Goal: Task Accomplishment & Management: Manage account settings

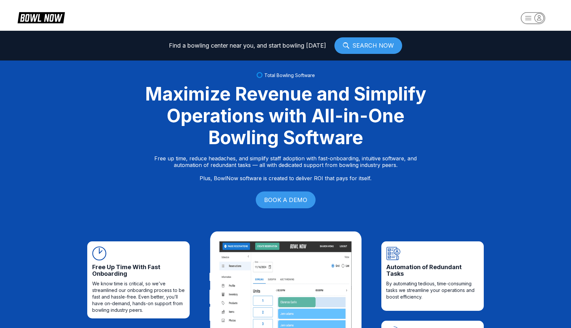
click at [531, 20] on rect "button" at bounding box center [533, 18] width 24 height 12
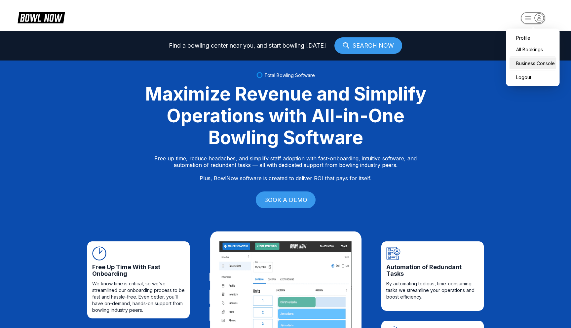
click at [533, 64] on div "Business Console" at bounding box center [533, 64] width 47 height 12
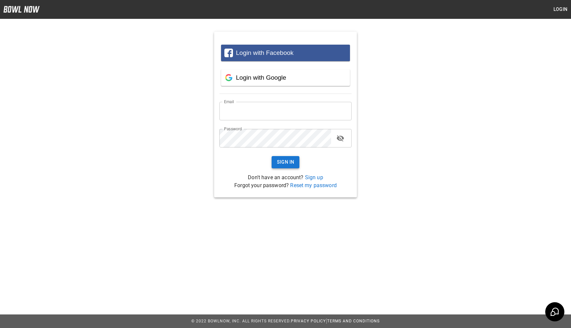
type input "**********"
click at [278, 162] on button "Sign In" at bounding box center [286, 162] width 28 height 12
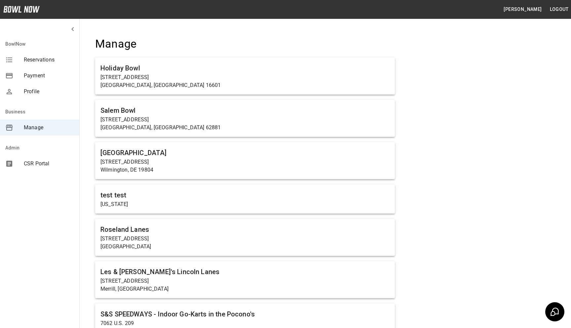
scroll to position [4619, 0]
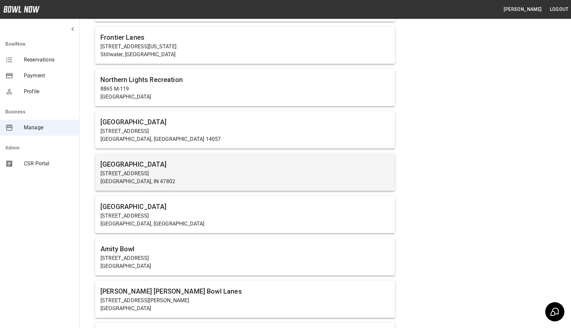
click at [221, 172] on p "[STREET_ADDRESS]" at bounding box center [244, 174] width 289 height 8
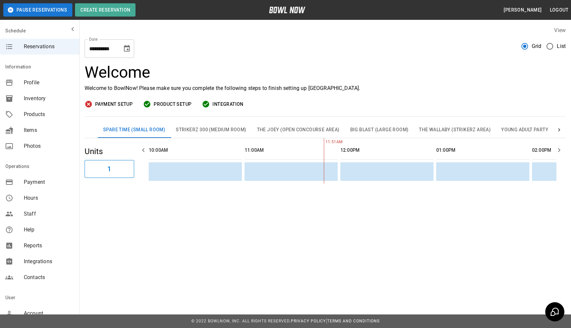
scroll to position [0, 96]
click at [200, 133] on button "Strikerz 300 (Medium Room)" at bounding box center [211, 130] width 81 height 16
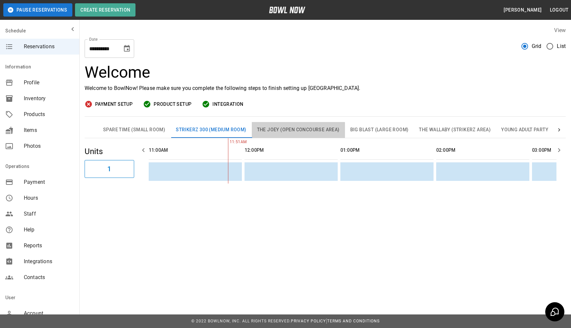
click at [295, 131] on button "The Joey (Open Concourse Area)" at bounding box center [298, 130] width 93 height 16
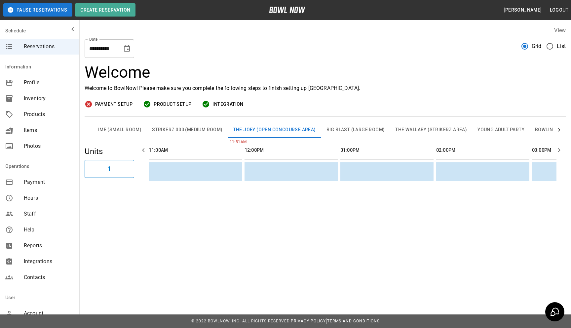
scroll to position [0, 35]
click at [533, 126] on button "Bowling" at bounding box center [537, 130] width 32 height 16
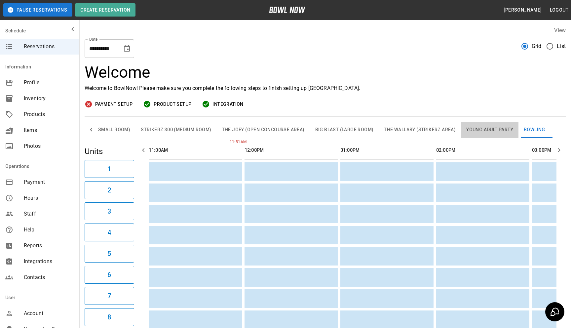
click at [494, 126] on button "Young Adult Party" at bounding box center [490, 130] width 58 height 16
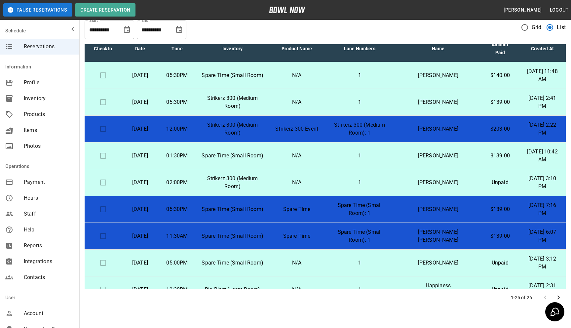
scroll to position [0, 0]
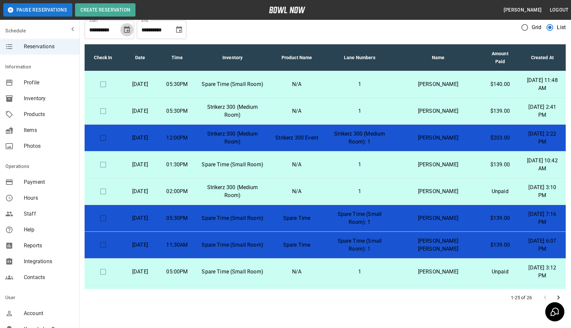
click at [130, 28] on icon "Choose date, selected date is Oct 9, 2025" at bounding box center [127, 29] width 6 height 7
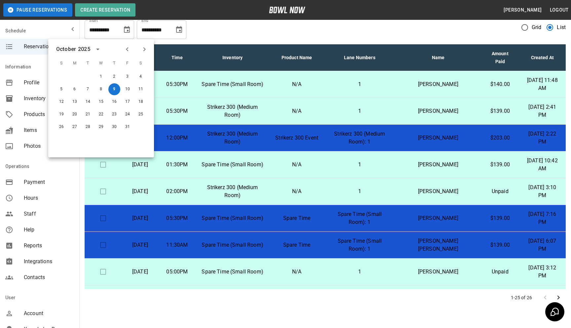
click at [126, 52] on icon "Previous month" at bounding box center [127, 49] width 8 height 8
click at [69, 75] on button "1" at bounding box center [75, 77] width 12 height 12
type input "**********"
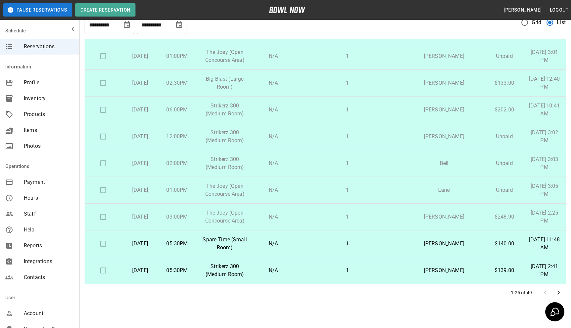
scroll to position [38, 0]
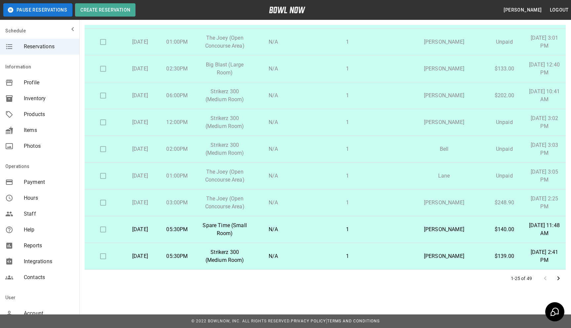
click at [321, 234] on td "1" at bounding box center [348, 229] width 110 height 27
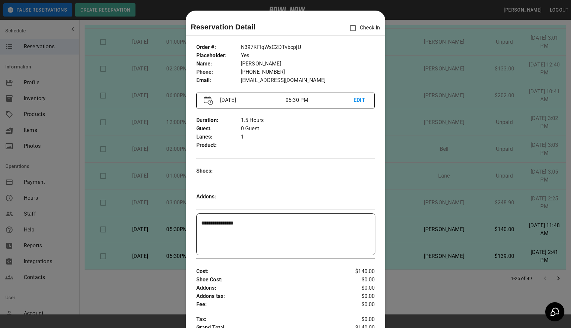
scroll to position [11, 0]
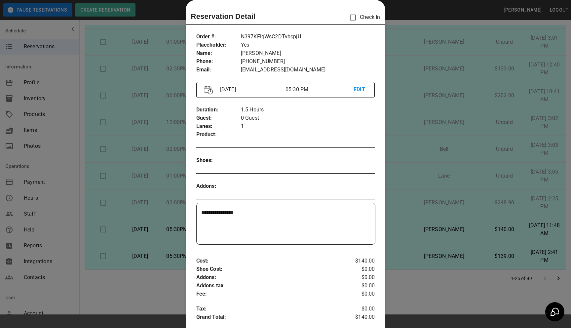
click at [427, 136] on div at bounding box center [285, 164] width 571 height 328
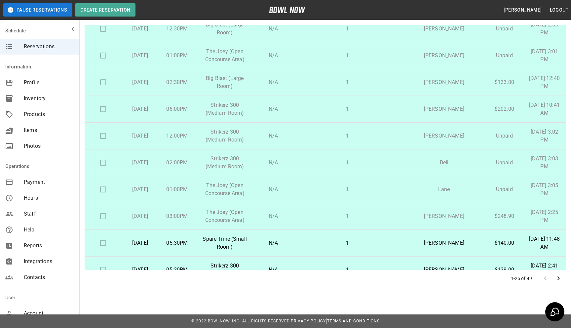
scroll to position [452, 0]
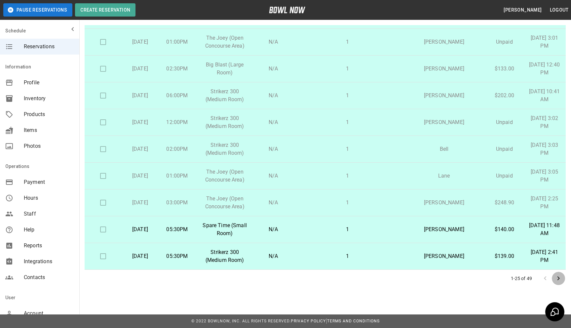
click at [560, 276] on icon "Go to next page" at bounding box center [559, 278] width 8 height 8
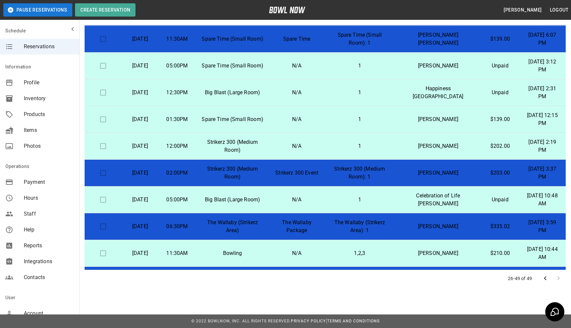
scroll to position [0, 0]
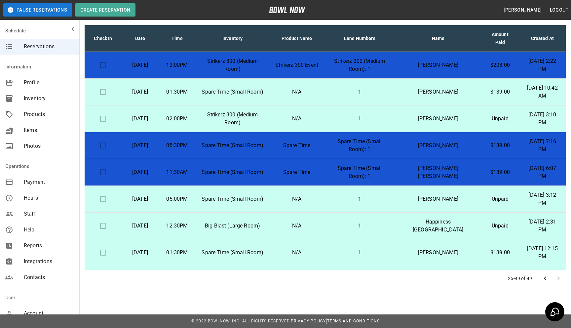
click at [269, 63] on td "Strikerz 300 (Medium Room)" at bounding box center [233, 65] width 74 height 27
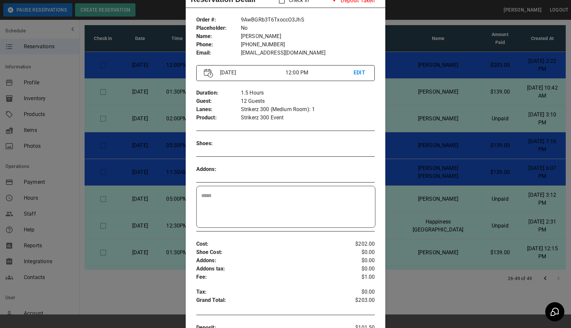
scroll to position [30, 0]
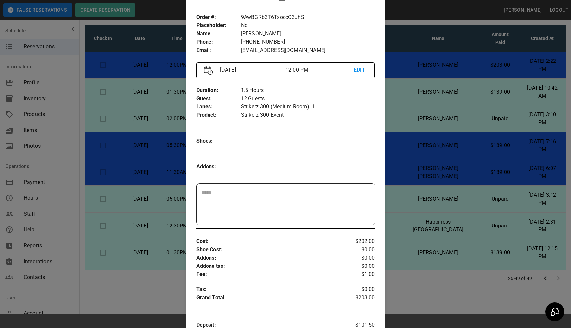
click at [134, 75] on div at bounding box center [285, 164] width 571 height 328
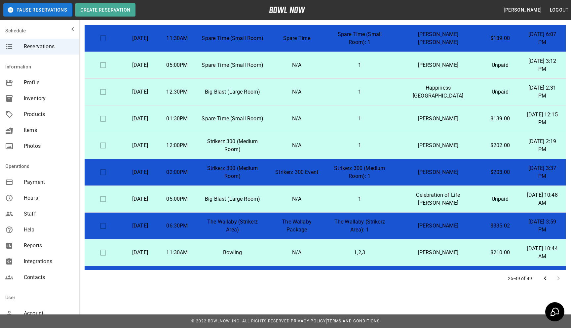
scroll to position [146, 0]
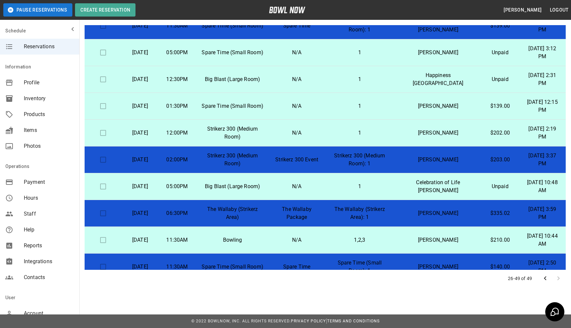
click at [546, 280] on icon "Go to previous page" at bounding box center [545, 278] width 8 height 8
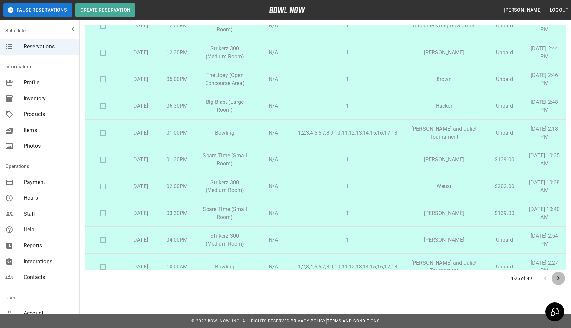
click at [562, 280] on icon "Go to next page" at bounding box center [559, 278] width 8 height 8
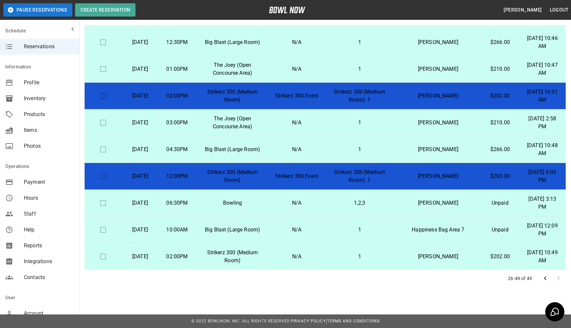
scroll to position [425, 0]
click at [339, 103] on td "Strikerz 300 (Medium Room): 1" at bounding box center [359, 95] width 71 height 27
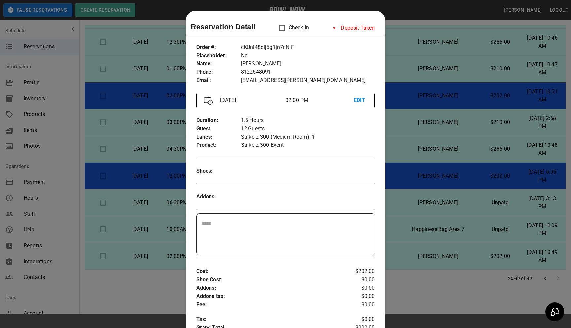
scroll to position [11, 0]
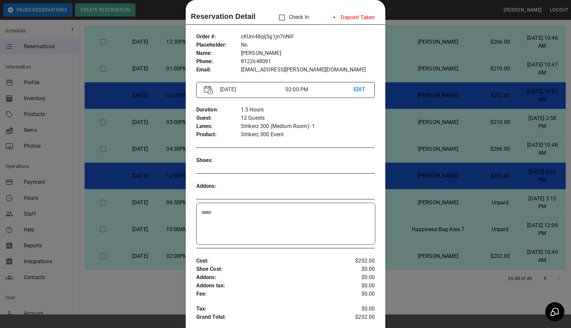
click at [173, 88] on div at bounding box center [285, 164] width 571 height 328
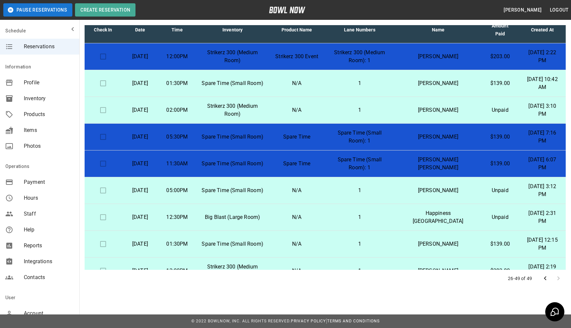
scroll to position [0, 0]
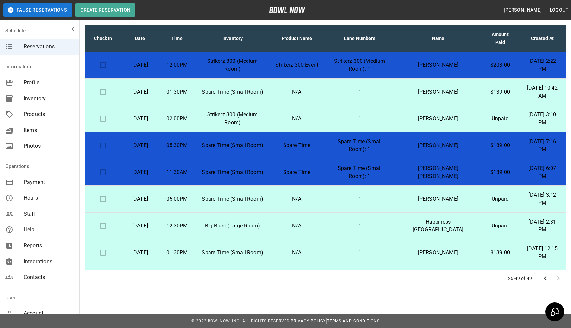
click at [324, 151] on td "Spare Time" at bounding box center [296, 145] width 55 height 27
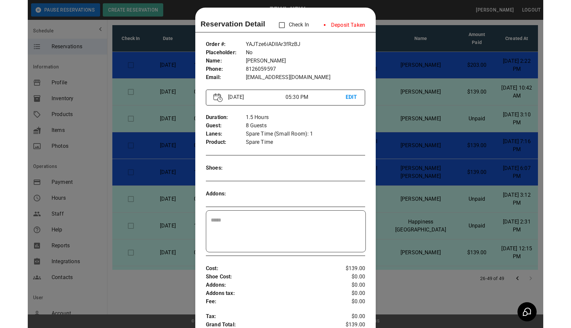
scroll to position [4, 0]
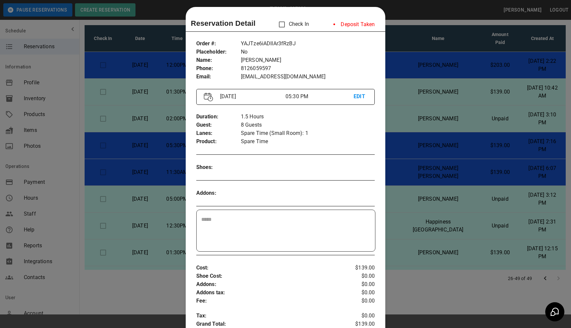
click at [142, 161] on div at bounding box center [285, 164] width 571 height 328
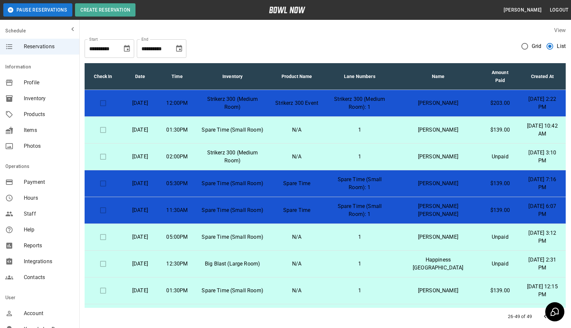
scroll to position [38, 0]
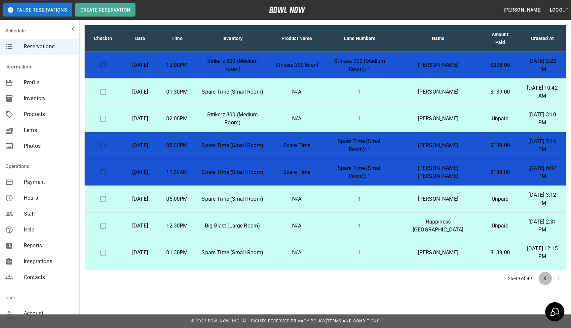
click at [544, 277] on icon "Go to previous page" at bounding box center [545, 278] width 8 height 8
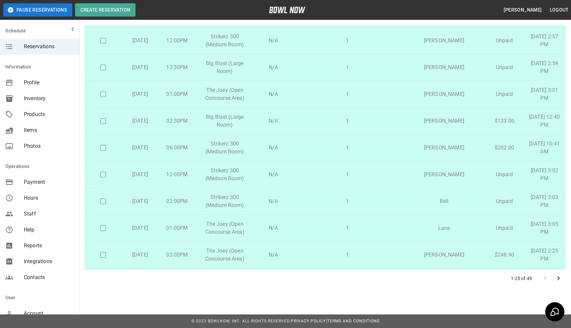
scroll to position [452, 0]
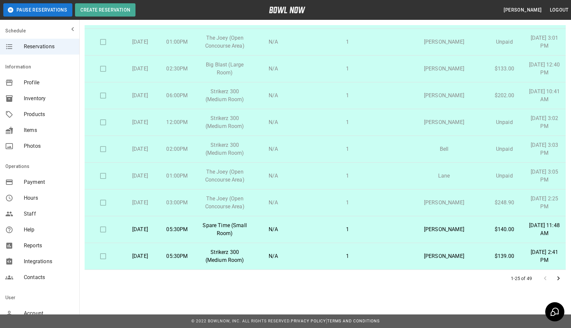
click at [559, 278] on icon "Go to next page" at bounding box center [559, 278] width 2 height 4
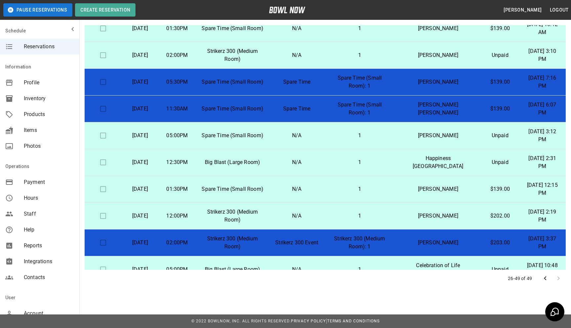
scroll to position [0, 0]
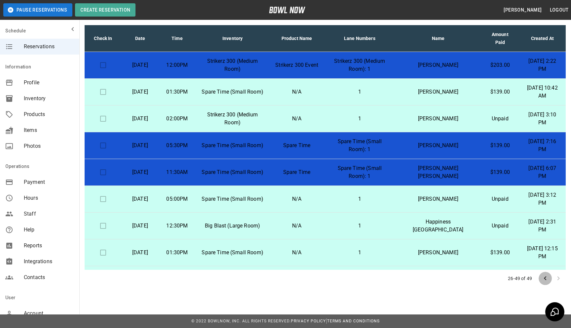
click at [546, 280] on icon "Go to previous page" at bounding box center [545, 278] width 8 height 8
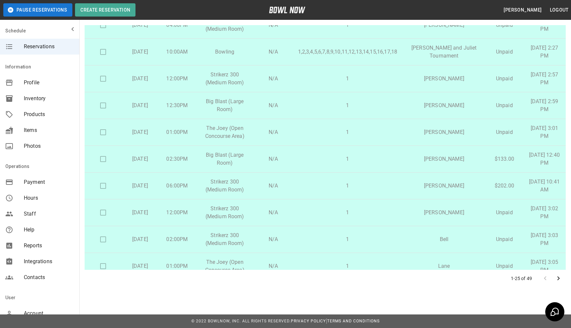
scroll to position [452, 0]
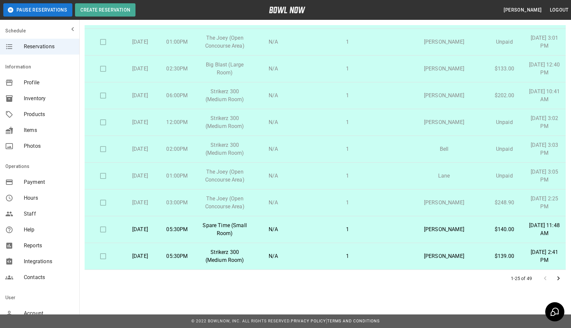
click at [559, 279] on icon "Go to next page" at bounding box center [559, 278] width 8 height 8
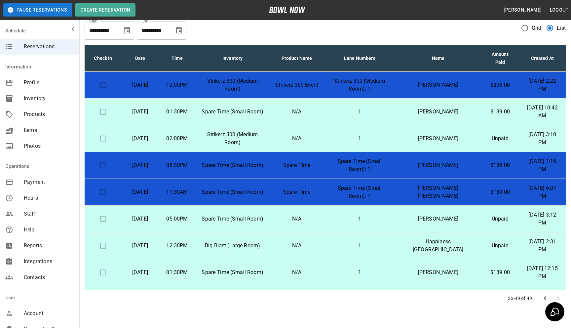
scroll to position [38, 0]
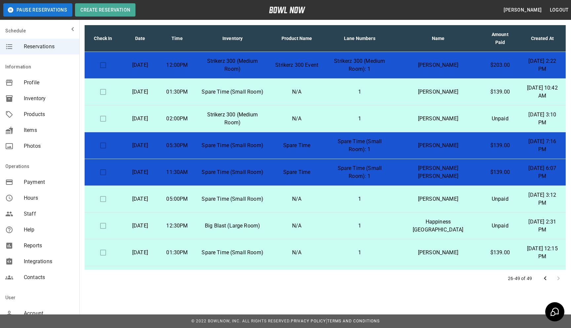
click at [444, 254] on p "[PERSON_NAME]" at bounding box center [438, 253] width 75 height 8
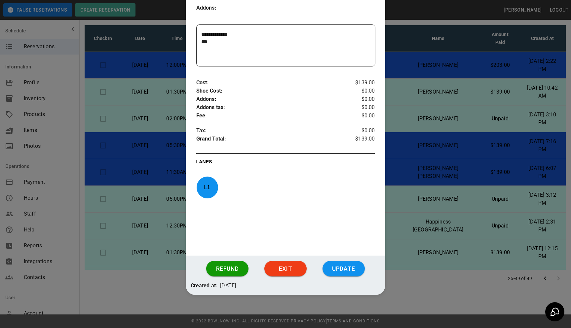
scroll to position [156, 0]
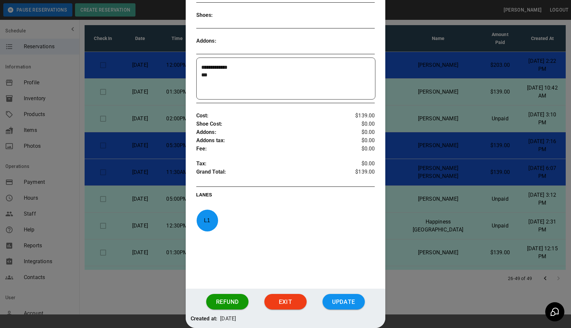
click at [434, 237] on div at bounding box center [285, 164] width 571 height 328
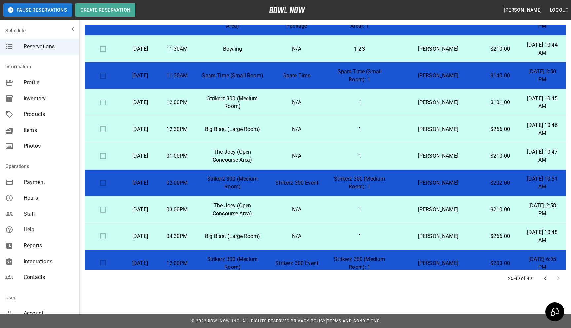
scroll to position [425, 0]
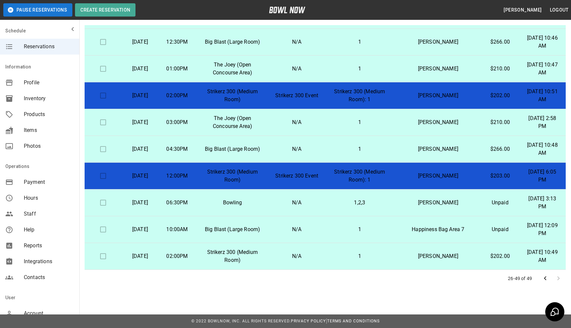
click at [341, 177] on td "Strikerz 300 (Medium Room): 1" at bounding box center [359, 176] width 71 height 27
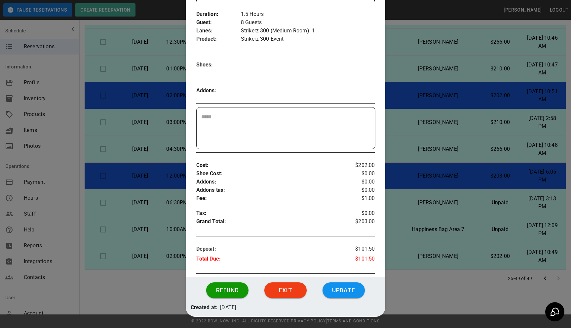
scroll to position [128, 0]
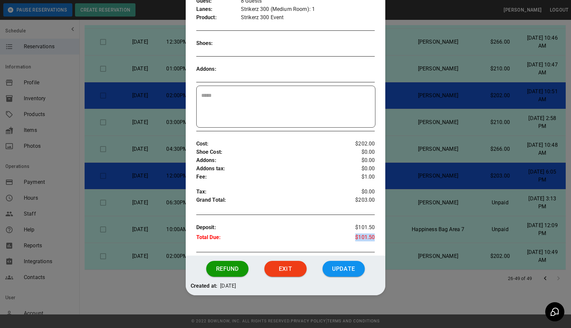
drag, startPoint x: 356, startPoint y: 238, endPoint x: 376, endPoint y: 237, distance: 19.5
click at [376, 237] on div "Order # : Placeholder : Name : Phone : Email : 6dabJKwFWTACiGWULE8R No [PERSON_…" at bounding box center [286, 81] width 200 height 342
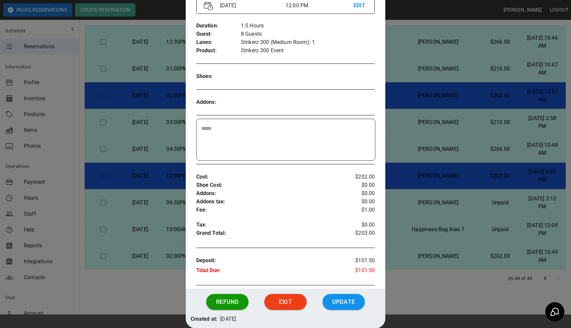
click at [396, 225] on div at bounding box center [285, 164] width 571 height 328
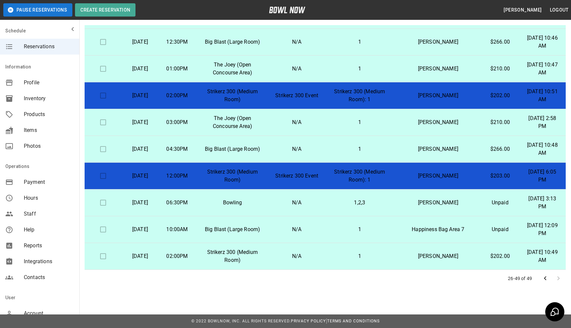
click at [389, 175] on p "Strikerz 300 (Medium Room): 1" at bounding box center [360, 176] width 60 height 16
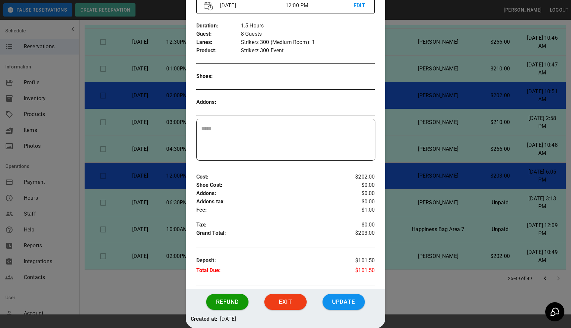
click at [410, 215] on div at bounding box center [285, 164] width 571 height 328
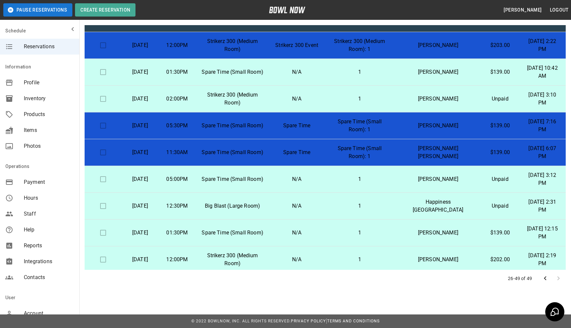
scroll to position [0, 0]
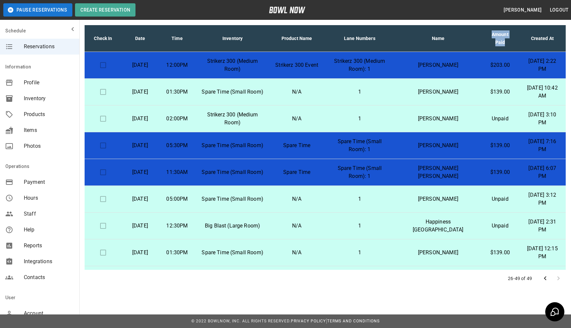
drag, startPoint x: 485, startPoint y: 32, endPoint x: 497, endPoint y: 41, distance: 14.9
click at [497, 41] on th "Amount Paid" at bounding box center [500, 38] width 38 height 27
click at [501, 47] on th "Amount Paid" at bounding box center [500, 38] width 38 height 27
drag, startPoint x: 480, startPoint y: 31, endPoint x: 498, endPoint y: 45, distance: 21.9
click at [498, 45] on th "Amount Paid" at bounding box center [500, 38] width 38 height 27
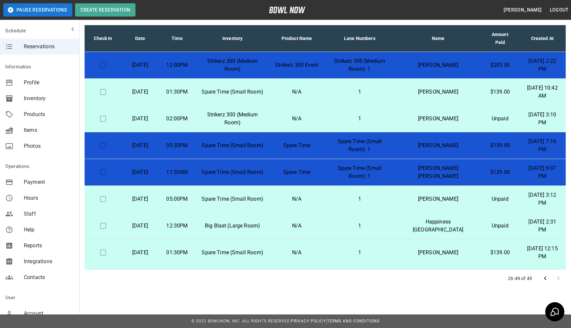
click at [468, 34] on th "Name" at bounding box center [438, 38] width 86 height 27
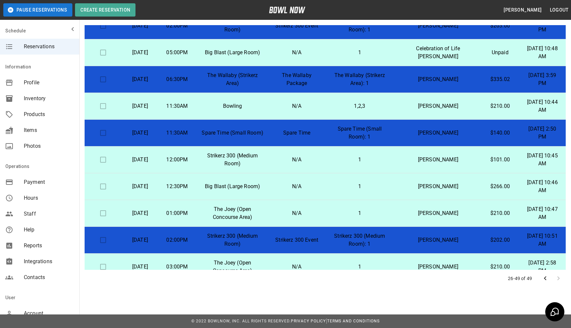
scroll to position [283, 0]
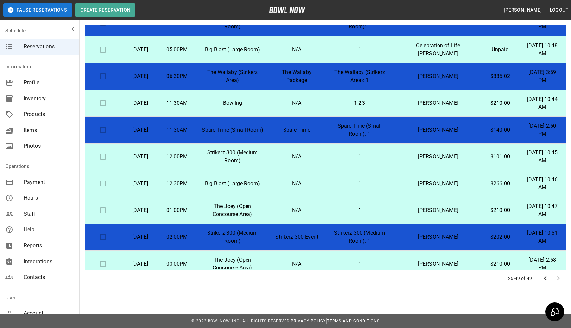
click at [467, 136] on td "[PERSON_NAME]" at bounding box center [438, 130] width 86 height 27
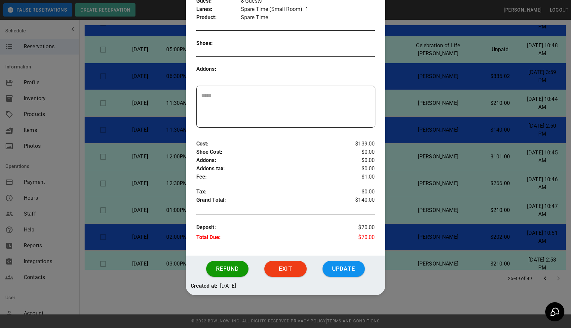
scroll to position [95, 0]
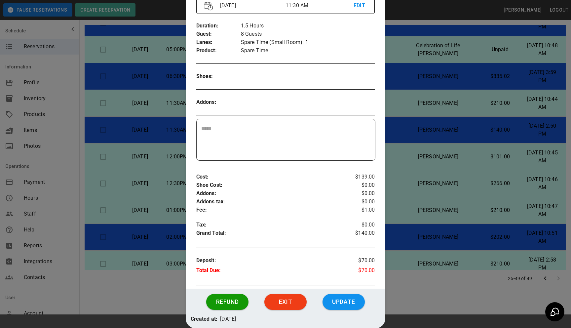
click at [428, 141] on div at bounding box center [285, 164] width 571 height 328
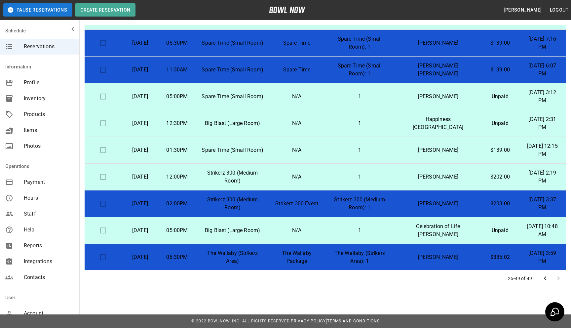
scroll to position [0, 0]
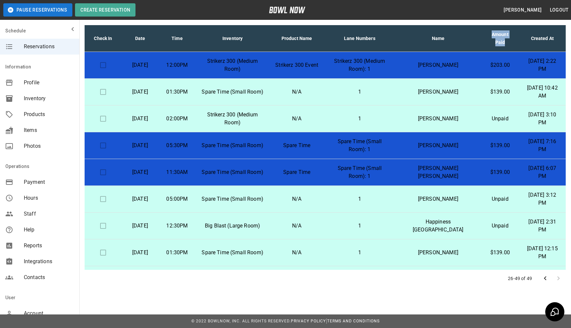
drag, startPoint x: 482, startPoint y: 32, endPoint x: 502, endPoint y: 46, distance: 24.2
click at [502, 46] on th "Amount Paid" at bounding box center [500, 38] width 38 height 27
click at [468, 36] on th "Name" at bounding box center [438, 38] width 86 height 27
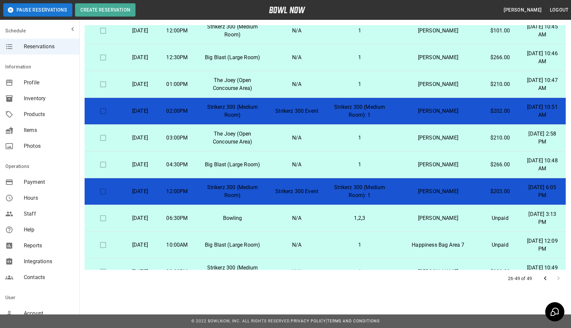
scroll to position [425, 0]
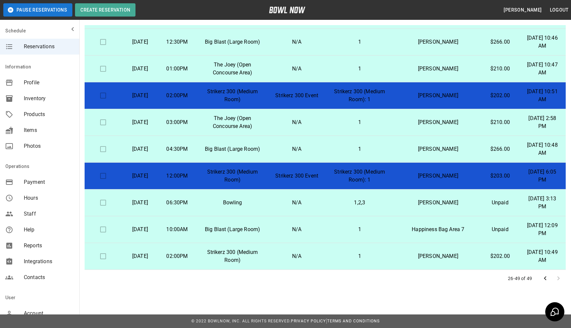
click at [269, 185] on td "Strikerz 300 (Medium Room)" at bounding box center [233, 176] width 74 height 27
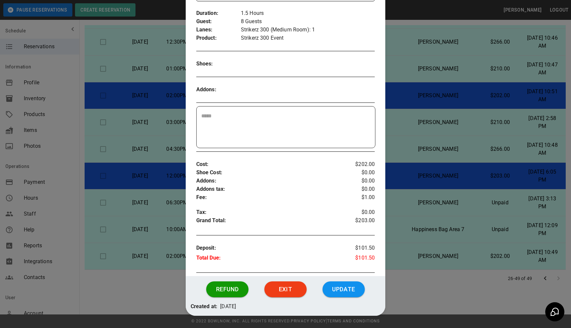
scroll to position [46, 0]
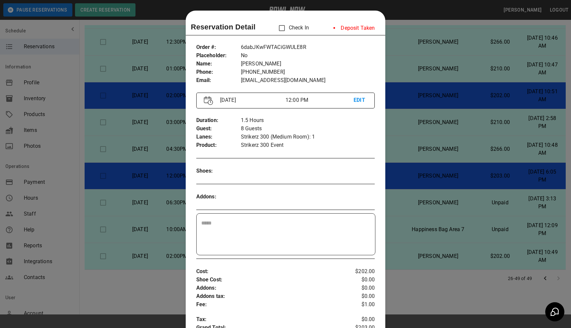
click at [415, 145] on div at bounding box center [285, 164] width 571 height 328
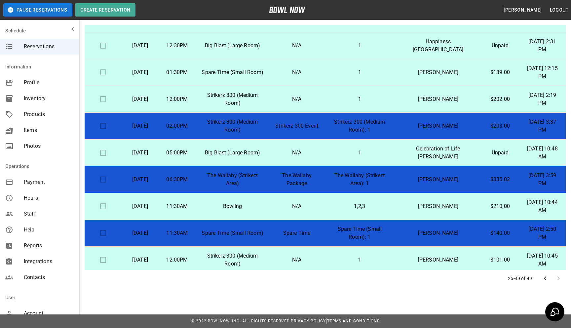
scroll to position [425, 0]
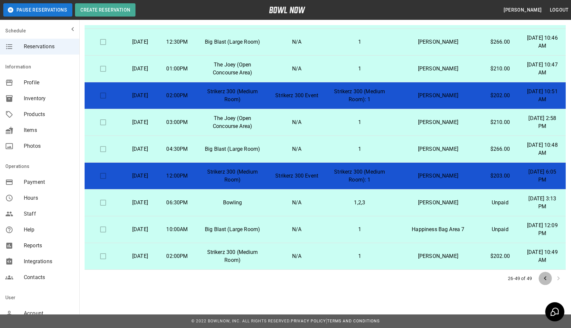
click at [547, 280] on icon "Go to previous page" at bounding box center [545, 278] width 8 height 8
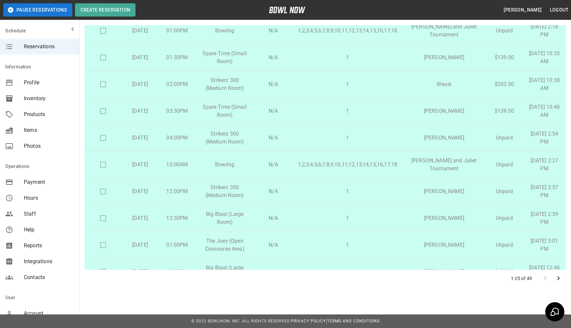
scroll to position [452, 0]
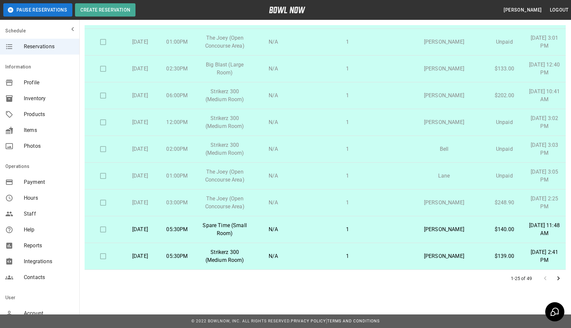
click at [254, 232] on td "Spare Time (Small Room)" at bounding box center [225, 229] width 58 height 27
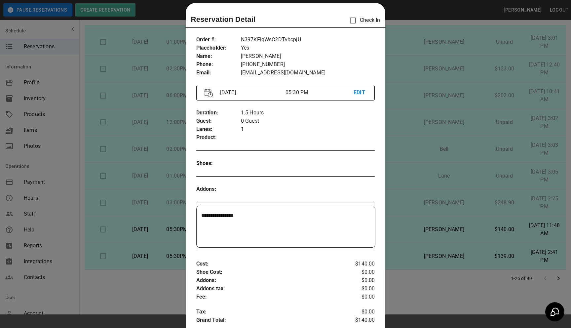
scroll to position [0, 0]
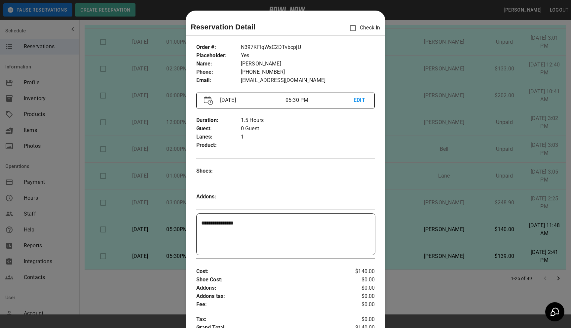
click at [261, 225] on textarea "**********" at bounding box center [286, 234] width 170 height 30
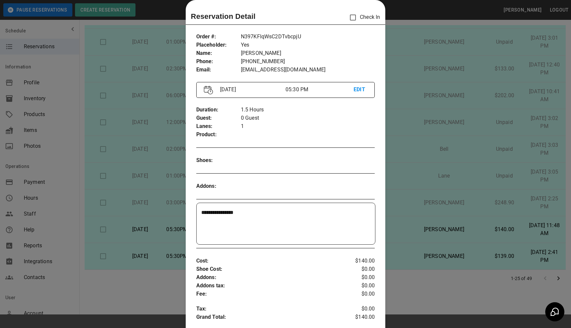
click at [168, 208] on div at bounding box center [285, 164] width 571 height 328
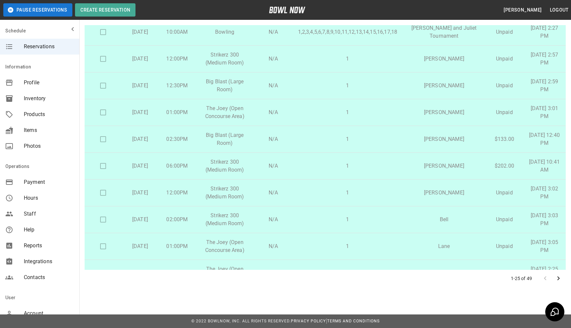
scroll to position [452, 0]
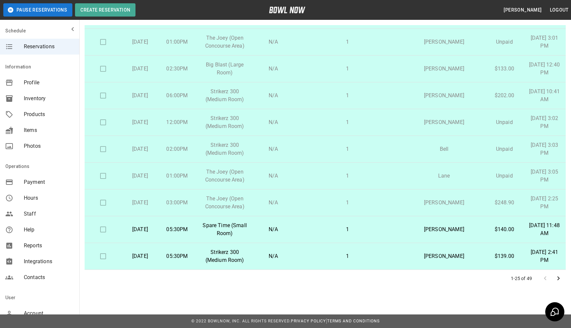
click at [31, 243] on span "Reports" at bounding box center [49, 246] width 50 height 8
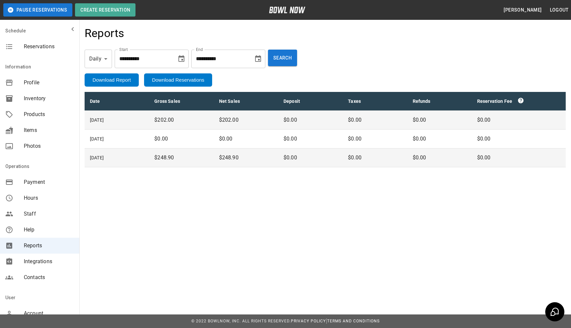
click at [185, 60] on icon "Choose date, selected date is Oct 2, 2025" at bounding box center [182, 59] width 8 height 8
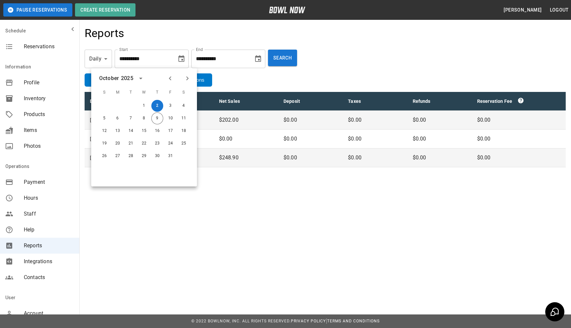
click at [169, 80] on icon "Previous month" at bounding box center [170, 78] width 8 height 8
click at [118, 108] on button "1" at bounding box center [118, 106] width 12 height 12
type input "**********"
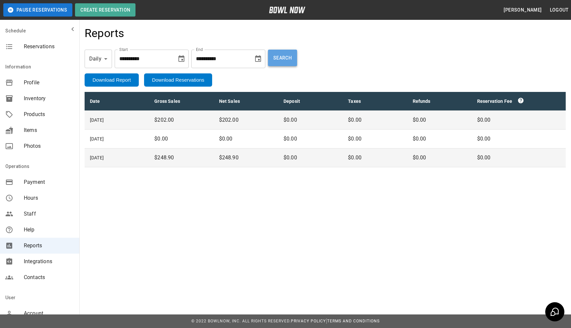
click at [288, 59] on button "Search" at bounding box center [282, 58] width 29 height 17
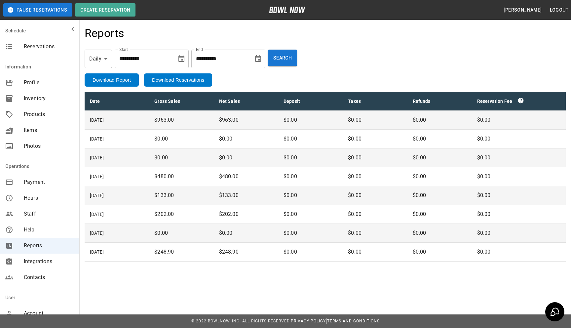
drag, startPoint x: 141, startPoint y: 119, endPoint x: 388, endPoint y: 123, distance: 247.3
click at [388, 123] on tr "[DATE] $963.00 $963.00 $0.00 $0.00 $0.00 $0.00" at bounding box center [325, 120] width 481 height 19
click at [381, 123] on p "$0.00" at bounding box center [375, 120] width 54 height 8
drag, startPoint x: 127, startPoint y: 113, endPoint x: 189, endPoint y: 121, distance: 63.0
click at [189, 121] on tr "[DATE] $963.00 $963.00 $0.00 $0.00 $0.00 $0.00" at bounding box center [325, 120] width 481 height 19
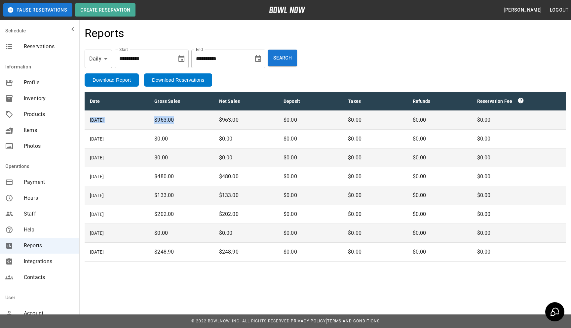
click at [189, 121] on p "$963.00" at bounding box center [181, 120] width 54 height 8
drag, startPoint x: 214, startPoint y: 121, endPoint x: 256, endPoint y: 121, distance: 42.0
click at [256, 121] on td "$963.00" at bounding box center [246, 120] width 64 height 19
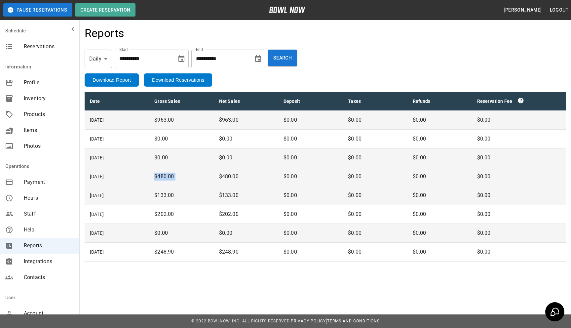
drag, startPoint x: 189, startPoint y: 171, endPoint x: 229, endPoint y: 171, distance: 40.0
click at [229, 171] on tr "[DATE] $480.00 $480.00 $0.00 $0.00 $0.00 $0.00" at bounding box center [325, 176] width 481 height 19
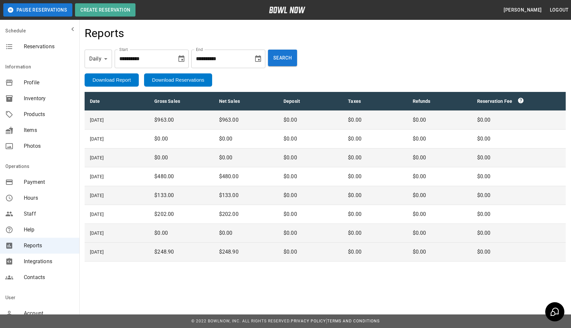
click at [199, 261] on td "$248.90" at bounding box center [181, 252] width 64 height 19
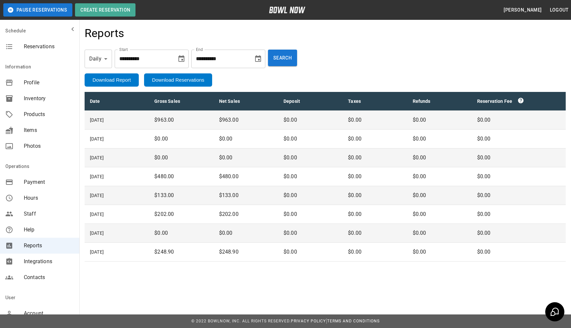
click at [46, 48] on span "Reservations" at bounding box center [49, 47] width 50 height 8
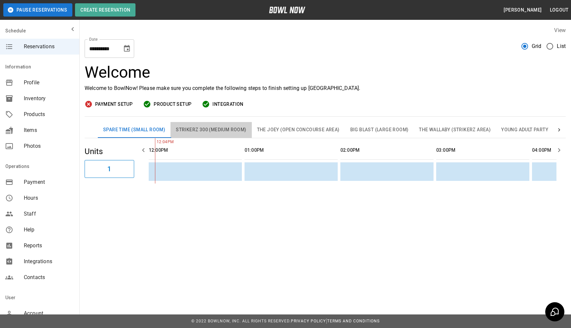
click at [220, 129] on button "Strikerz 300 (Medium Room)" at bounding box center [211, 130] width 81 height 16
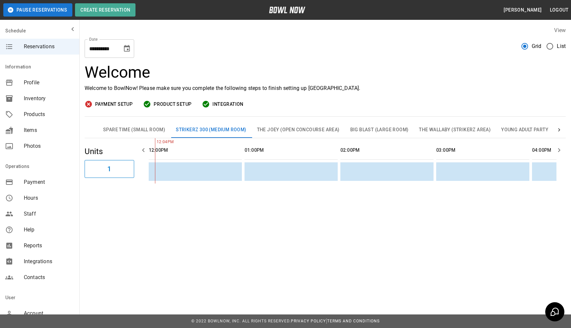
click at [285, 129] on button "The Joey (Open Concourse Area)" at bounding box center [298, 130] width 93 height 16
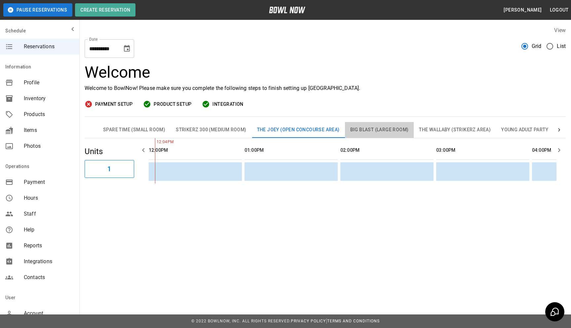
click at [399, 134] on button "Big Blast (Large Room)" at bounding box center [379, 130] width 69 height 16
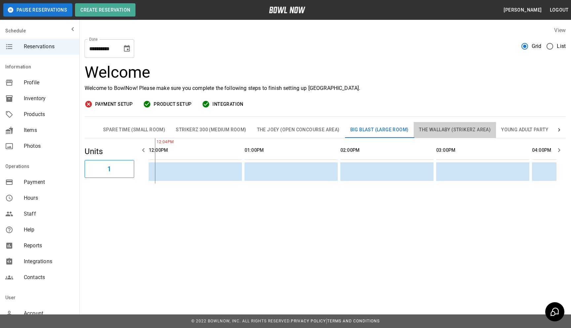
click at [444, 134] on button "The Wallaby (Strikerz Area)" at bounding box center [455, 130] width 82 height 16
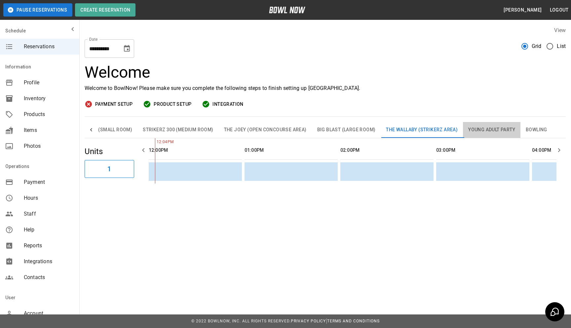
click at [484, 130] on button "Young Adult Party" at bounding box center [492, 130] width 58 height 16
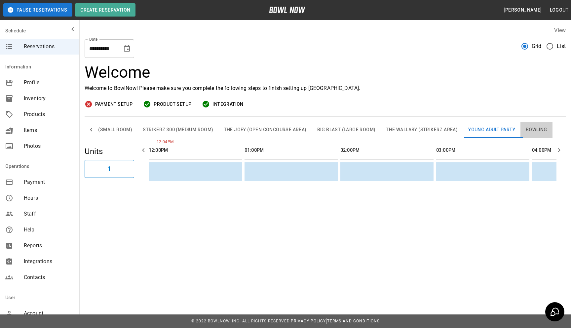
click at [540, 131] on button "Bowling" at bounding box center [537, 130] width 32 height 16
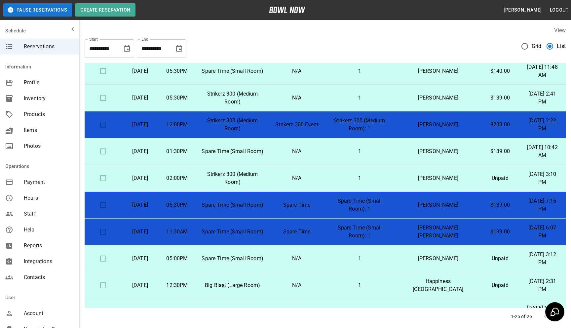
scroll to position [31, 0]
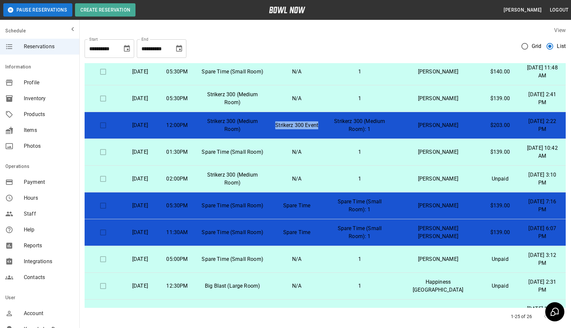
drag, startPoint x: 298, startPoint y: 122, endPoint x: 322, endPoint y: 127, distance: 24.4
click at [319, 127] on p "Strikerz 300 Event" at bounding box center [297, 125] width 44 height 8
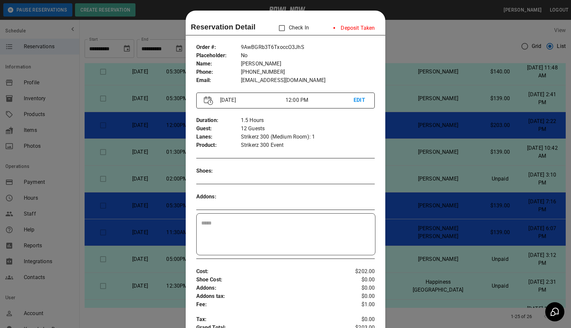
scroll to position [11, 0]
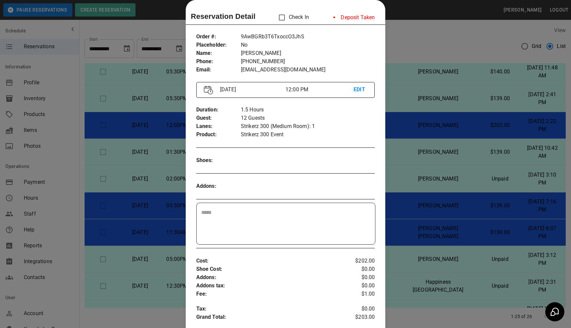
click at [399, 144] on div at bounding box center [285, 164] width 571 height 328
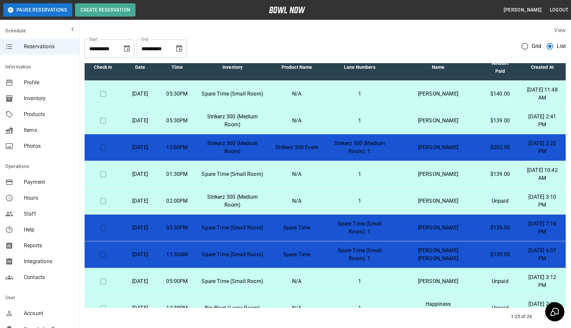
scroll to position [0, 0]
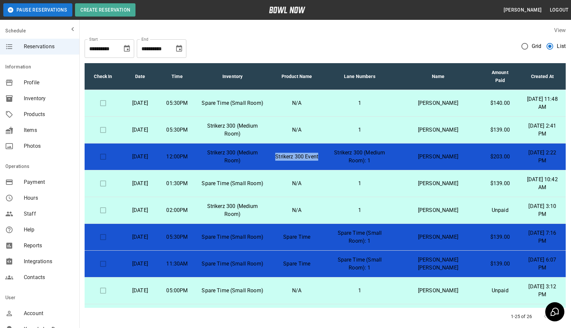
drag, startPoint x: 298, startPoint y: 150, endPoint x: 322, endPoint y: 159, distance: 25.7
click at [319, 159] on p "Strikerz 300 Event" at bounding box center [297, 157] width 44 height 8
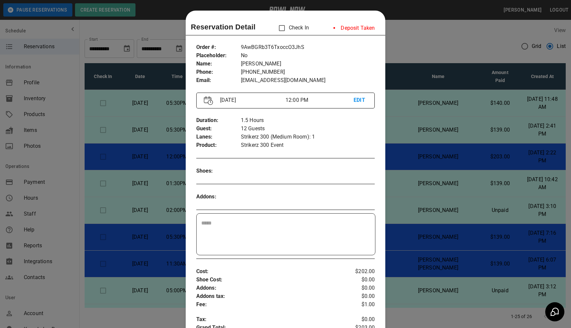
scroll to position [11, 0]
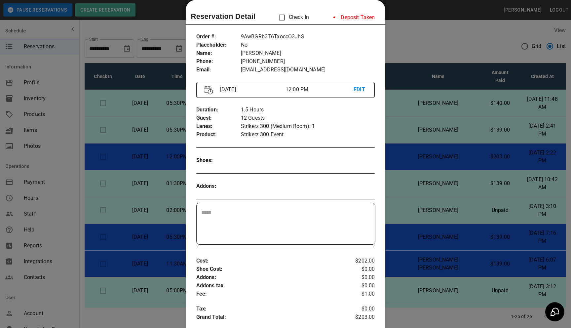
click at [403, 156] on div at bounding box center [285, 164] width 571 height 328
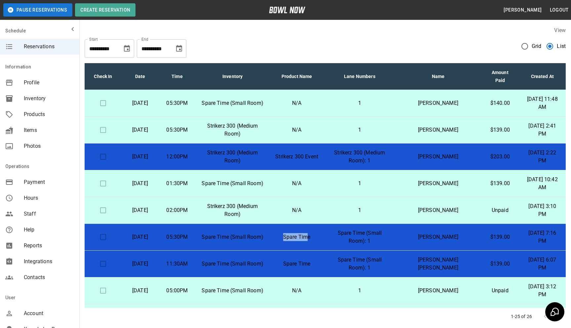
drag, startPoint x: 297, startPoint y: 240, endPoint x: 323, endPoint y: 236, distance: 27.2
click at [319, 236] on p "Spare Time" at bounding box center [297, 237] width 44 height 8
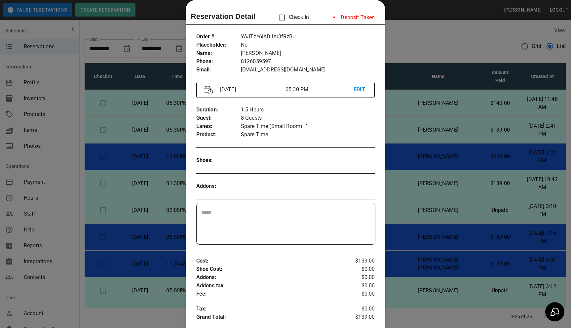
click at [399, 229] on div at bounding box center [285, 164] width 571 height 328
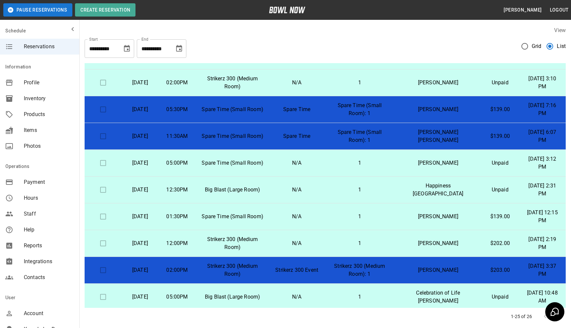
scroll to position [129, 0]
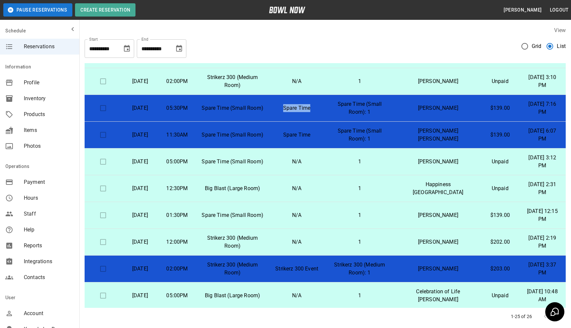
drag, startPoint x: 298, startPoint y: 110, endPoint x: 327, endPoint y: 110, distance: 28.4
click at [319, 110] on p "Spare Time" at bounding box center [297, 108] width 44 height 8
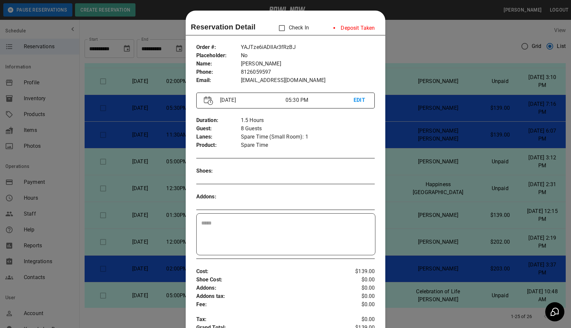
scroll to position [11, 0]
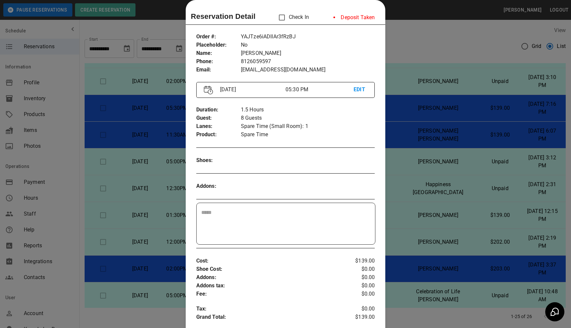
click at [410, 164] on div at bounding box center [285, 164] width 571 height 328
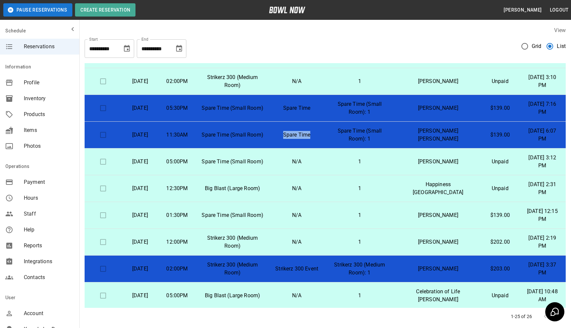
drag, startPoint x: 298, startPoint y: 136, endPoint x: 329, endPoint y: 136, distance: 30.4
click at [319, 136] on p "Spare Time" at bounding box center [297, 135] width 44 height 8
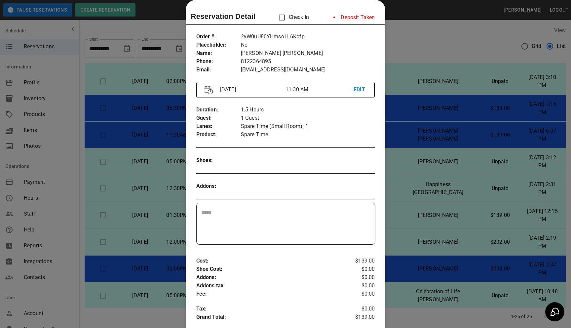
click at [403, 153] on div at bounding box center [285, 164] width 571 height 328
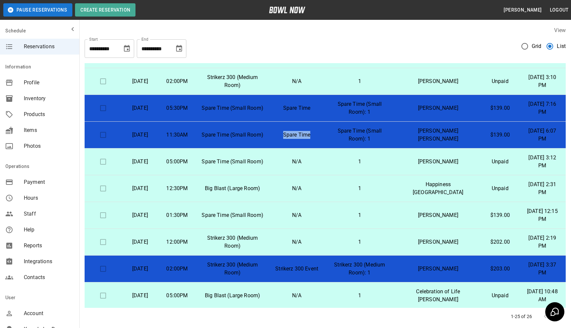
drag, startPoint x: 300, startPoint y: 135, endPoint x: 330, endPoint y: 134, distance: 30.4
click at [319, 134] on p "Spare Time" at bounding box center [297, 135] width 44 height 8
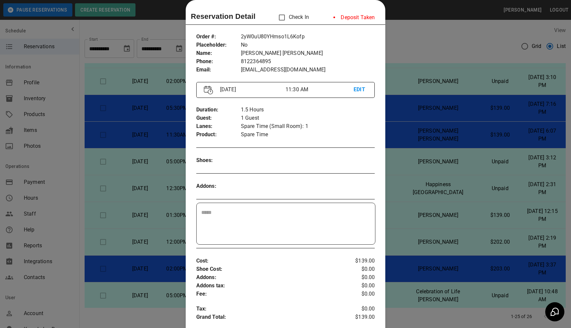
click at [396, 151] on div at bounding box center [285, 164] width 571 height 328
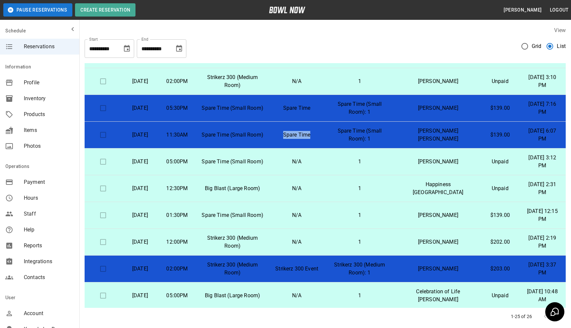
drag, startPoint x: 297, startPoint y: 137, endPoint x: 327, endPoint y: 137, distance: 30.1
click at [319, 137] on p "Spare Time" at bounding box center [297, 135] width 44 height 8
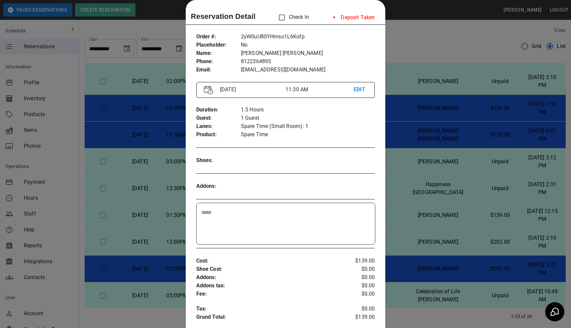
click at [397, 154] on div at bounding box center [285, 164] width 571 height 328
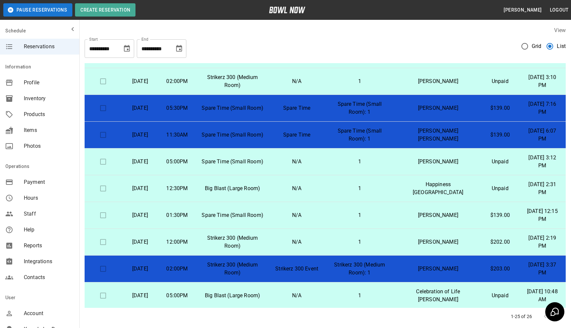
click at [319, 164] on p "N/A" at bounding box center [297, 162] width 44 height 8
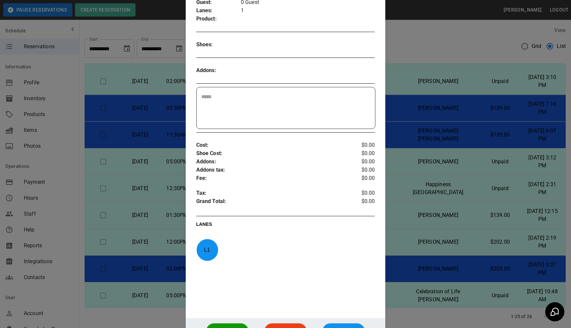
scroll to position [0, 0]
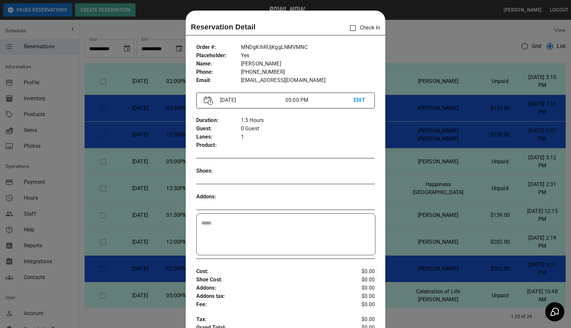
click at [228, 144] on p "Product :" at bounding box center [218, 145] width 45 height 8
click at [360, 99] on p "EDIT" at bounding box center [361, 100] width 14 height 8
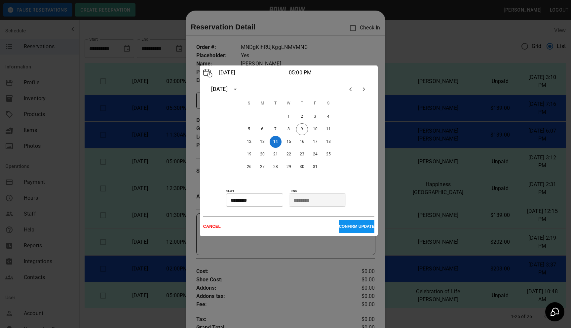
click at [349, 60] on div at bounding box center [285, 164] width 571 height 328
click at [431, 234] on div at bounding box center [285, 164] width 571 height 328
click at [208, 228] on p "CANCEL" at bounding box center [271, 226] width 136 height 5
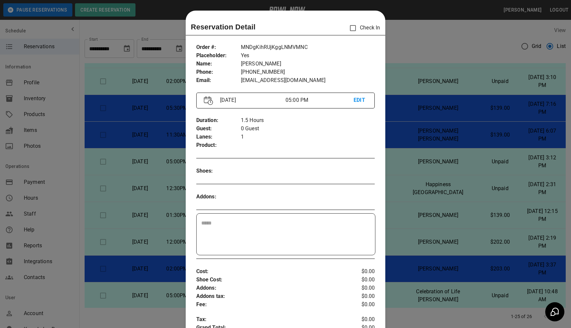
scroll to position [11, 0]
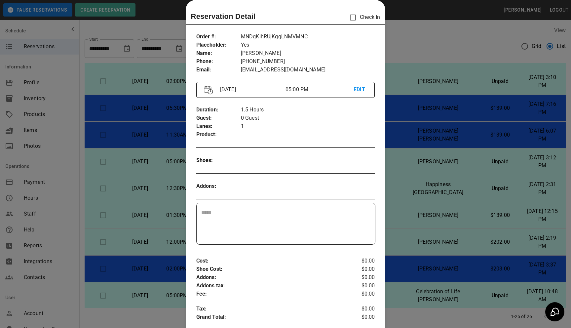
click at [149, 222] on div at bounding box center [285, 164] width 571 height 328
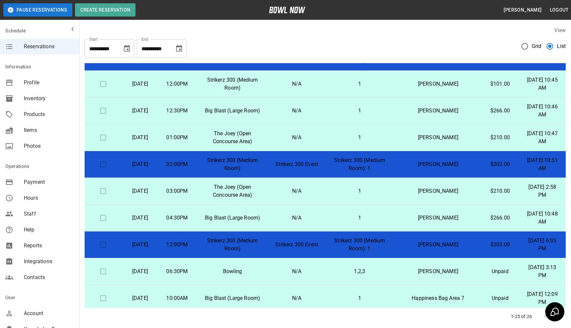
scroll to position [452, 0]
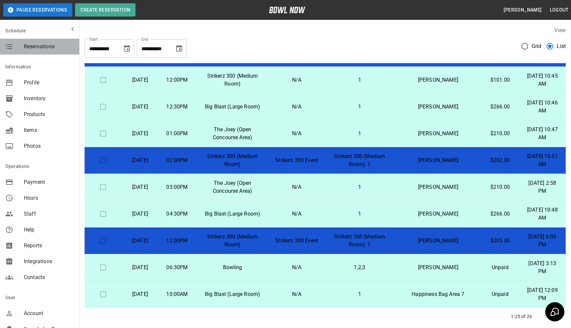
click at [49, 50] on span "Reservations" at bounding box center [49, 47] width 50 height 8
click at [24, 42] on div "Reservations" at bounding box center [39, 47] width 79 height 16
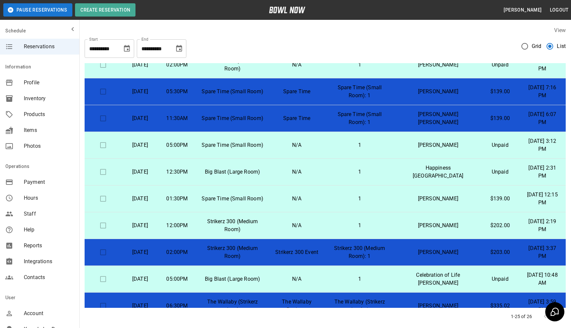
scroll to position [0, 0]
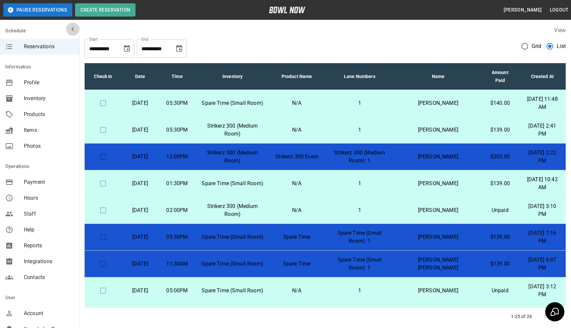
click at [72, 26] on icon "mailbox folders" at bounding box center [73, 29] width 8 height 8
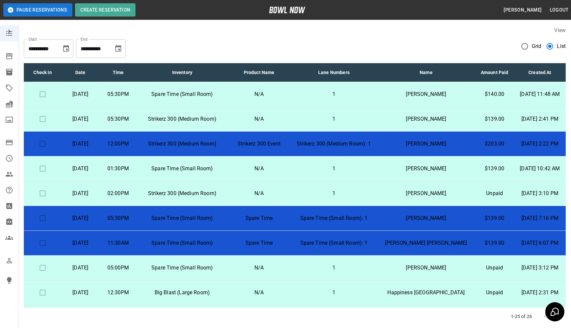
click at [7, 32] on icon "mailbox folders" at bounding box center [9, 31] width 8 height 8
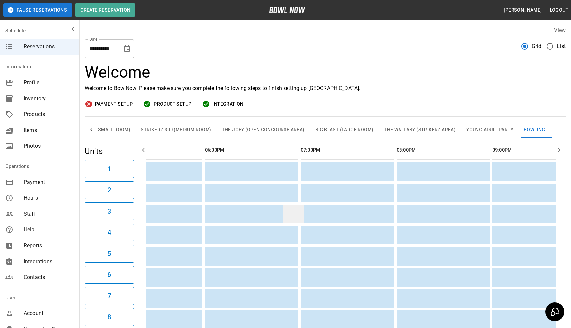
click at [295, 217] on td "sticky table" at bounding box center [293, 214] width 21 height 19
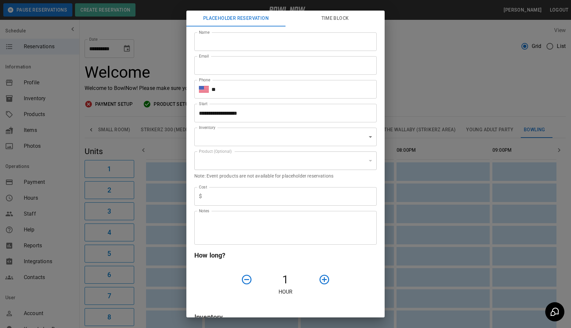
type input "**********"
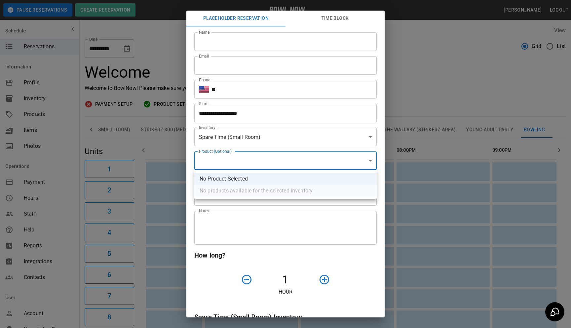
click at [312, 157] on div at bounding box center [285, 164] width 571 height 328
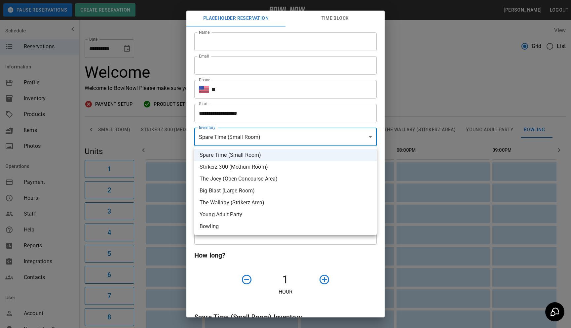
click at [327, 134] on div at bounding box center [285, 164] width 571 height 328
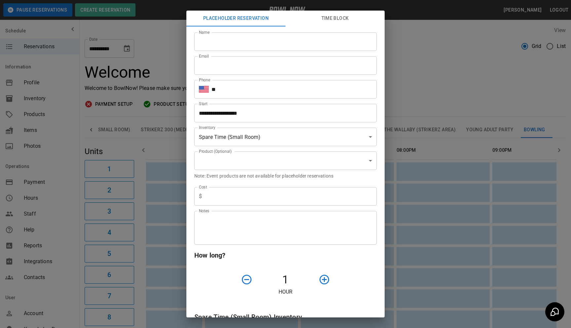
click at [484, 200] on div "**********" at bounding box center [285, 164] width 571 height 328
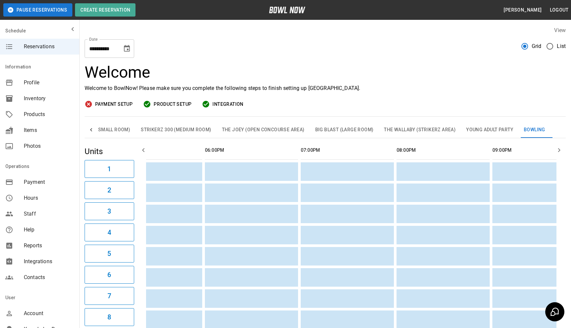
click at [150, 132] on button "Strikerz 300 (Medium Room)" at bounding box center [176, 130] width 81 height 16
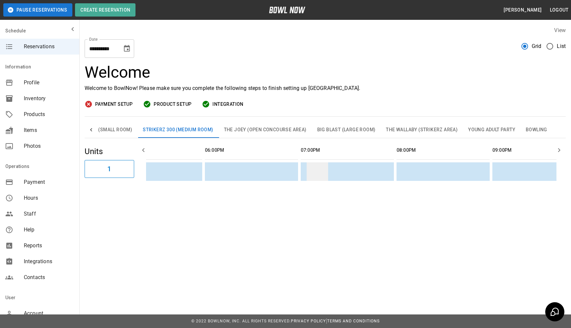
click at [314, 172] on td "sticky table" at bounding box center [317, 171] width 21 height 19
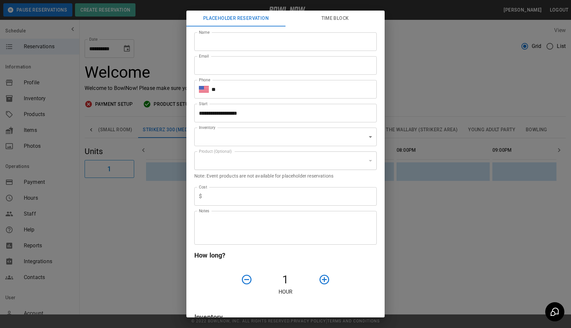
type input "**********"
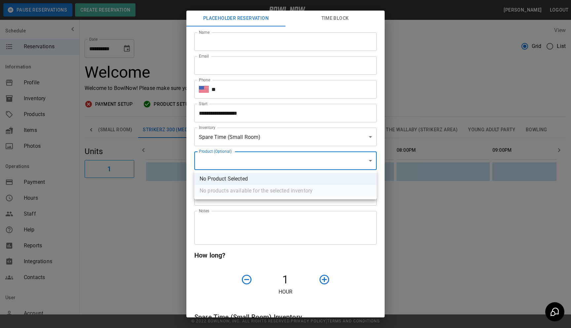
click at [313, 165] on body "**********" at bounding box center [285, 164] width 571 height 328
click at [313, 165] on div at bounding box center [285, 164] width 571 height 328
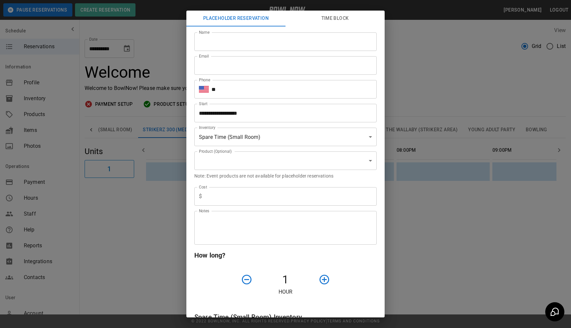
click at [478, 210] on div "**********" at bounding box center [285, 164] width 571 height 328
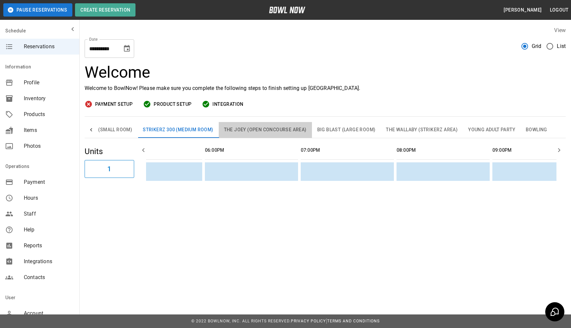
click at [253, 133] on button "The Joey (Open Concourse Area)" at bounding box center [265, 130] width 93 height 16
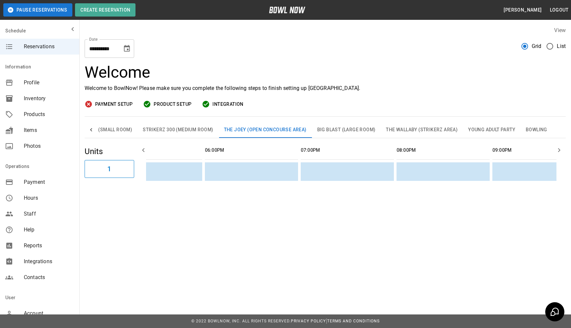
click at [256, 169] on table "sticky table" at bounding box center [15, 160] width 1161 height 45
click at [249, 171] on td "sticky table" at bounding box center [244, 171] width 21 height 19
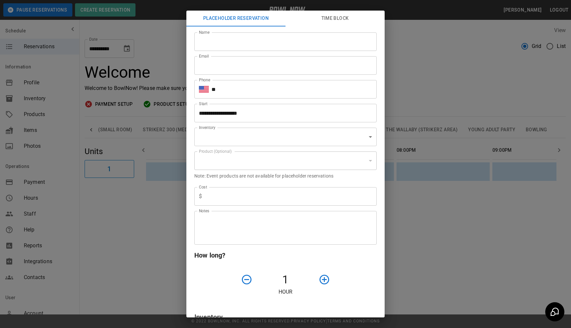
type input "**********"
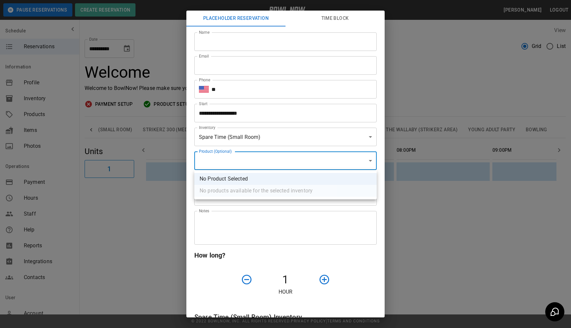
click at [256, 164] on body "**********" at bounding box center [285, 164] width 571 height 328
click at [168, 190] on div at bounding box center [285, 164] width 571 height 328
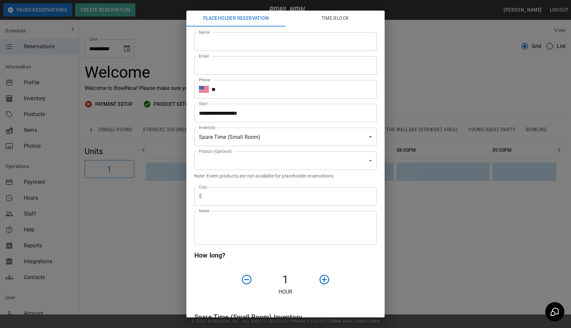
click at [172, 179] on div "**********" at bounding box center [285, 164] width 571 height 328
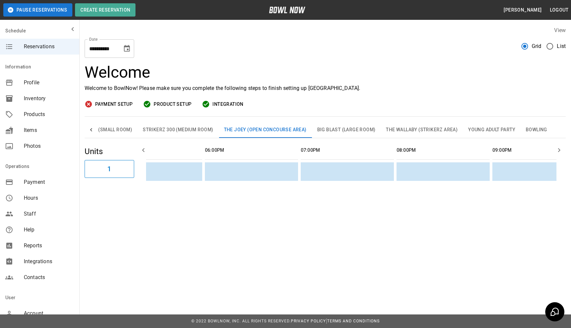
click at [119, 130] on button "Spare Time (Small Room)" at bounding box center [101, 130] width 73 height 16
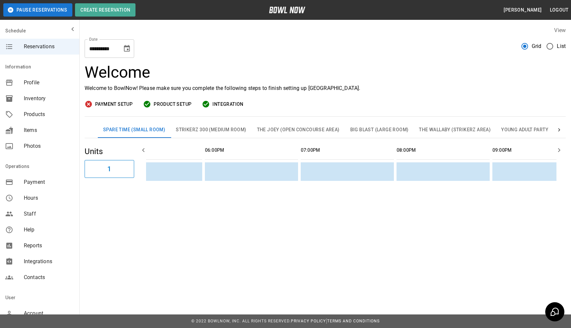
click at [257, 172] on table "sticky table" at bounding box center [15, 160] width 1161 height 45
click at [251, 173] on td "sticky table" at bounding box center [244, 171] width 21 height 19
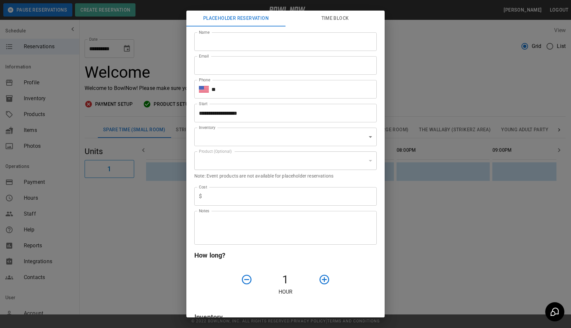
type input "**********"
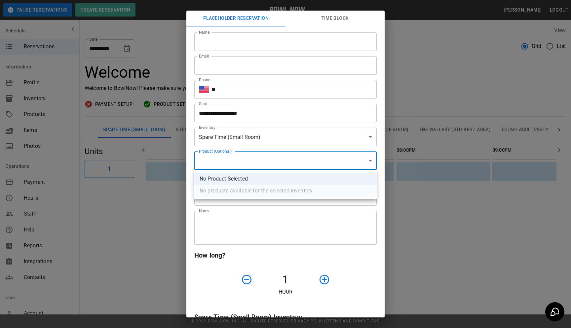
click at [264, 162] on body "**********" at bounding box center [285, 164] width 571 height 328
click at [178, 185] on div at bounding box center [285, 164] width 571 height 328
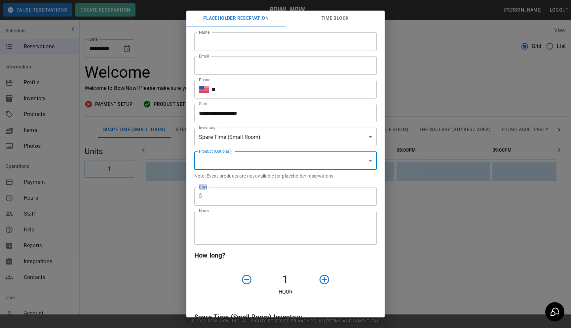
click at [178, 185] on div "**********" at bounding box center [285, 164] width 571 height 328
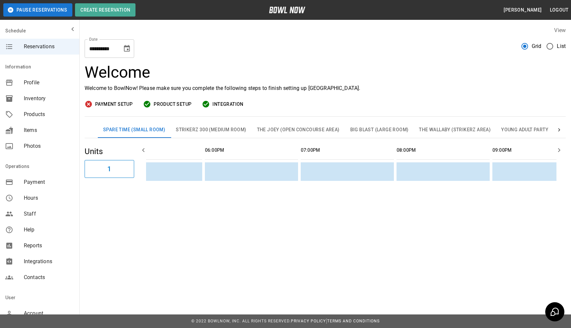
scroll to position [0, 35]
click at [539, 133] on button "Bowling" at bounding box center [537, 130] width 32 height 16
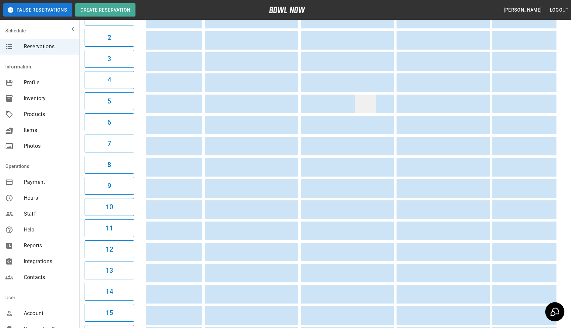
scroll to position [0, 0]
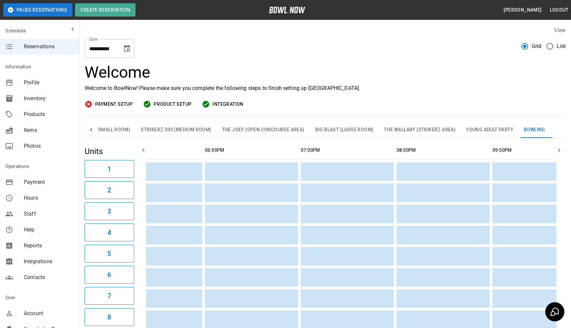
click at [509, 129] on button "Young Adult Party" at bounding box center [490, 130] width 58 height 16
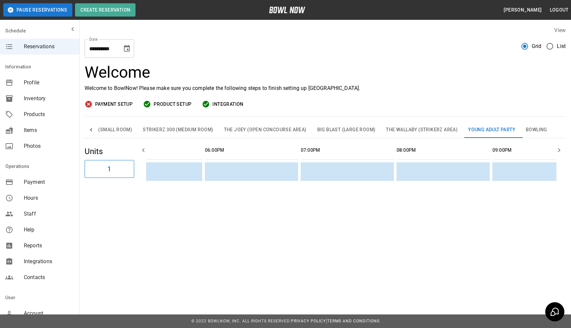
click at [523, 129] on button "Bowling" at bounding box center [537, 130] width 32 height 16
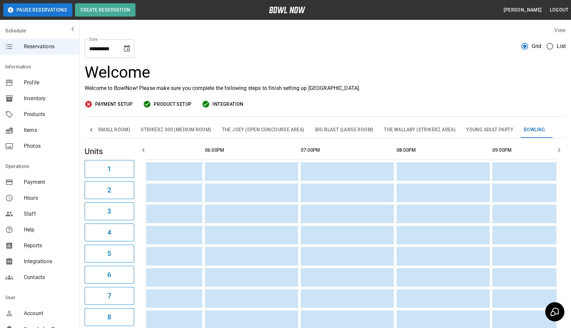
click at [541, 47] on span "Grid" at bounding box center [537, 46] width 10 height 8
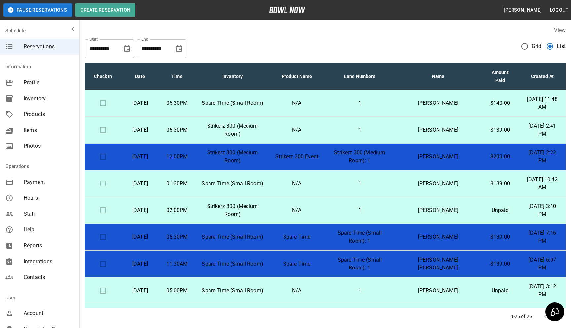
click at [291, 153] on td "Strikerz 300 Event" at bounding box center [296, 156] width 55 height 27
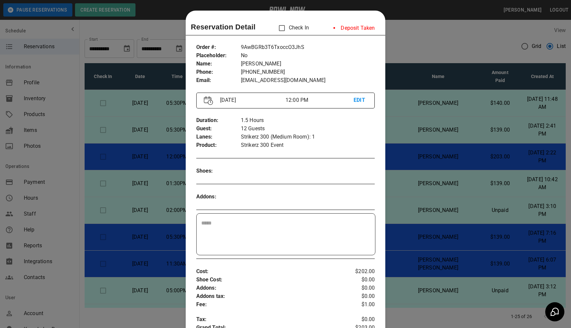
scroll to position [11, 0]
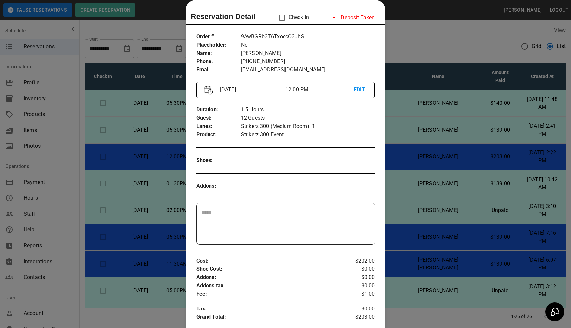
click at [168, 177] on div at bounding box center [285, 164] width 571 height 328
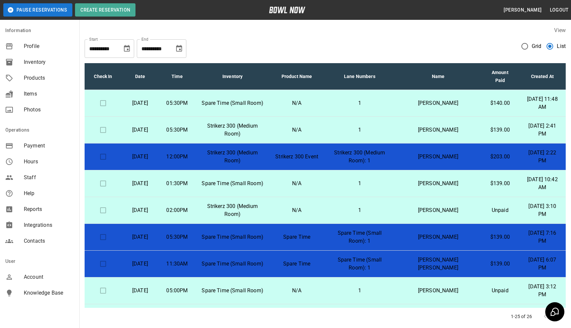
scroll to position [35, 0]
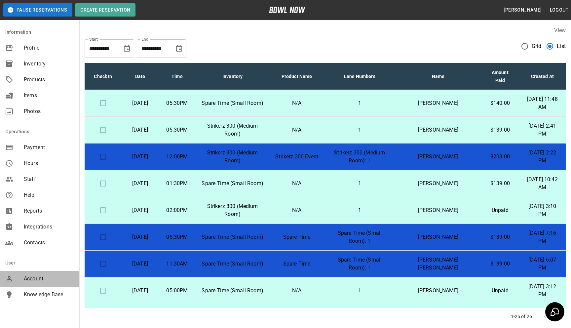
click at [43, 278] on span "Account" at bounding box center [49, 279] width 50 height 8
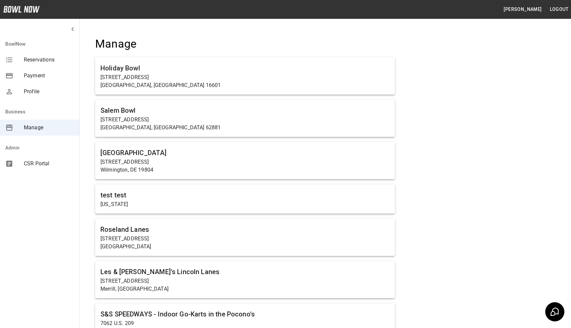
click at [52, 168] on div "CSR Portal" at bounding box center [39, 164] width 79 height 16
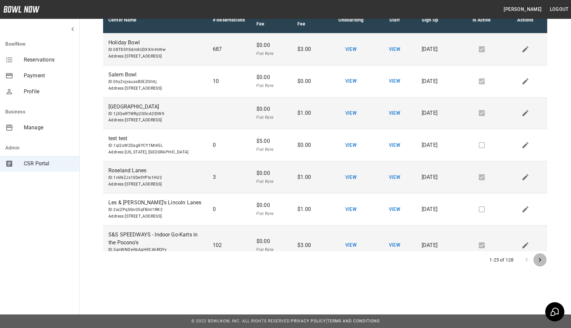
click at [542, 261] on icon "Go to next page" at bounding box center [540, 260] width 8 height 8
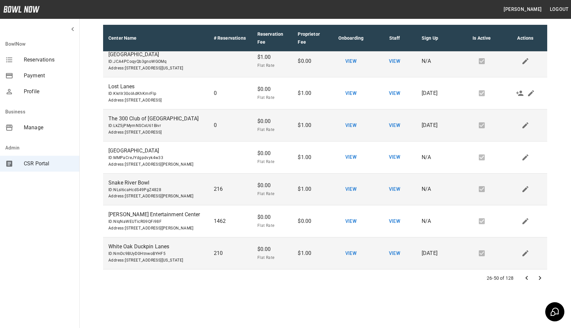
scroll to position [72, 0]
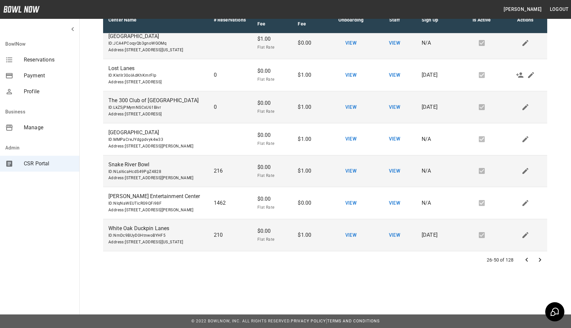
click at [539, 256] on icon "Go to next page" at bounding box center [540, 260] width 8 height 8
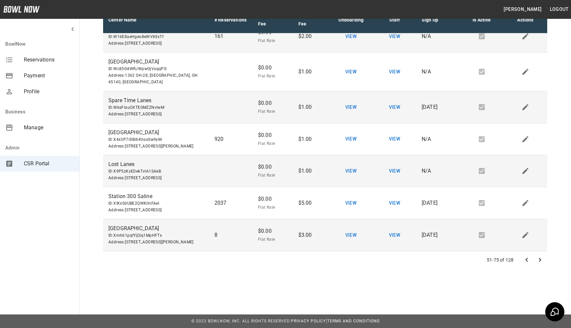
click at [538, 260] on icon "Go to next page" at bounding box center [540, 260] width 8 height 8
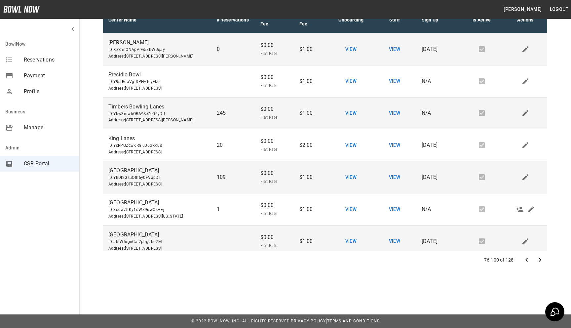
click at [543, 260] on icon "Go to next page" at bounding box center [540, 260] width 8 height 8
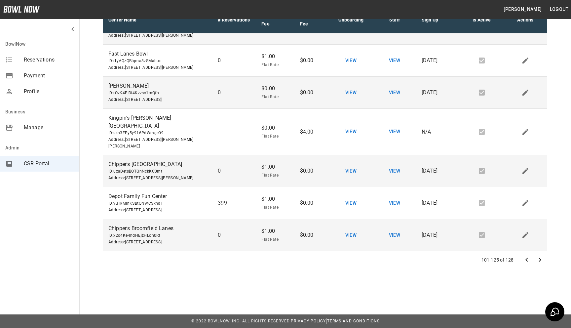
click at [541, 259] on icon "Go to next page" at bounding box center [540, 260] width 2 height 4
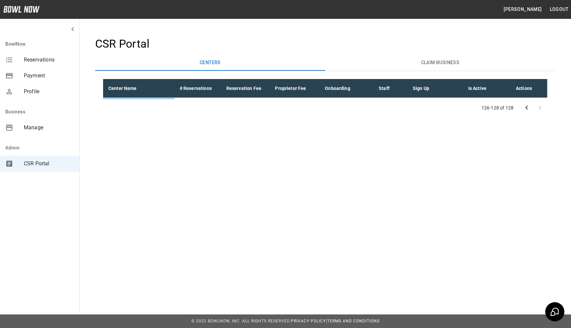
scroll to position [0, 0]
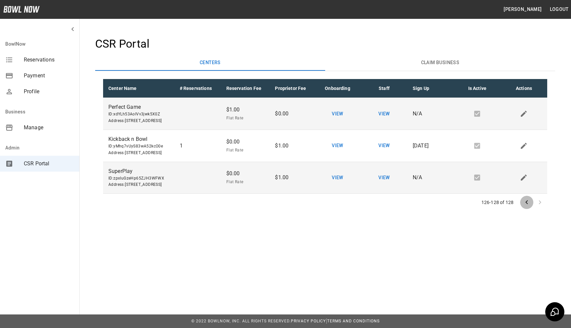
click at [525, 206] on icon "Go to previous page" at bounding box center [527, 202] width 8 height 8
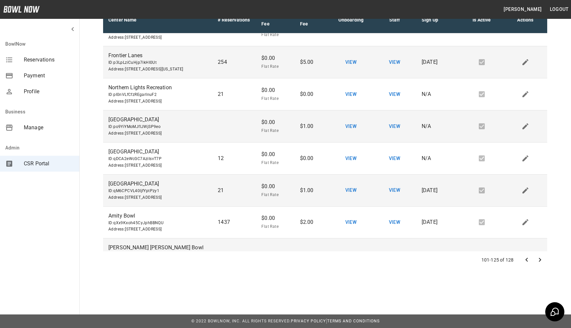
scroll to position [385, 0]
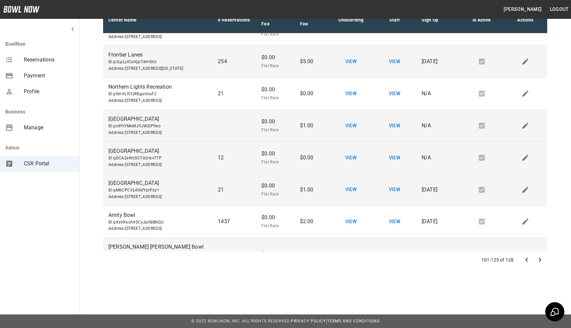
click at [274, 166] on span "Flat Rate" at bounding box center [275, 162] width 28 height 7
drag, startPoint x: 246, startPoint y: 198, endPoint x: 321, endPoint y: 210, distance: 76.4
click at [321, 174] on tr "[GEOGRAPHIC_DATA] ID: qDCA2eWcGC7AziIsvT7P Address : [STREET_ADDRESS] 12 $0.00 …" at bounding box center [325, 158] width 444 height 32
click at [321, 162] on p "$0.00" at bounding box center [312, 158] width 24 height 8
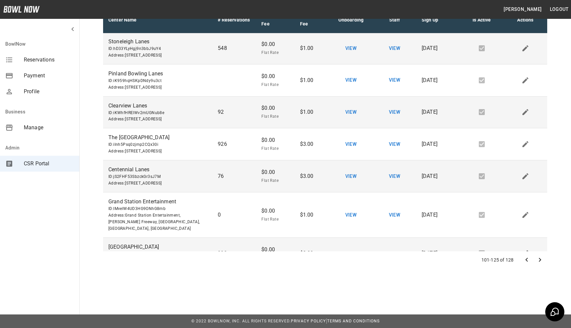
scroll to position [0, 0]
click at [37, 132] on div "Manage" at bounding box center [39, 128] width 79 height 16
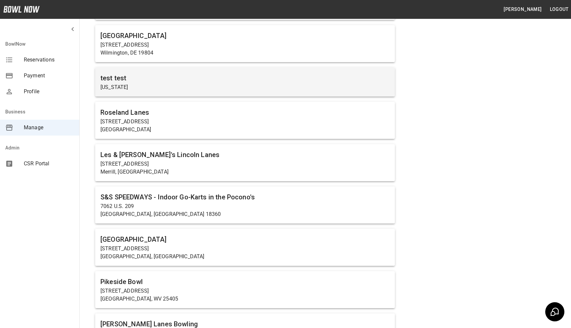
scroll to position [4619, 0]
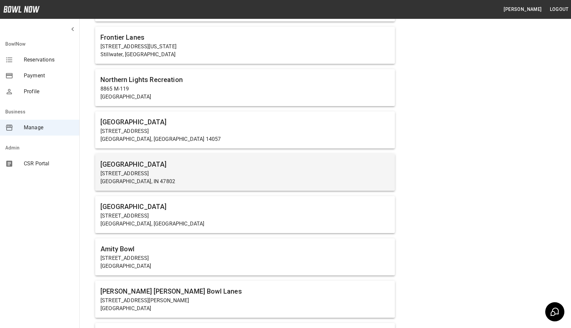
click at [219, 178] on p "[GEOGRAPHIC_DATA], IN 47802" at bounding box center [244, 182] width 289 height 8
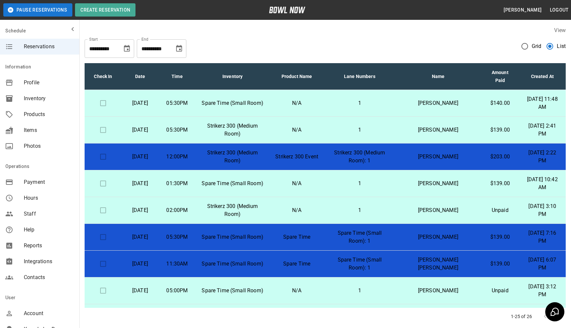
click at [395, 99] on td "1" at bounding box center [359, 103] width 71 height 27
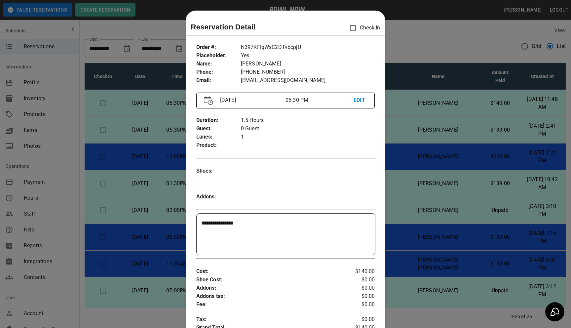
scroll to position [11, 0]
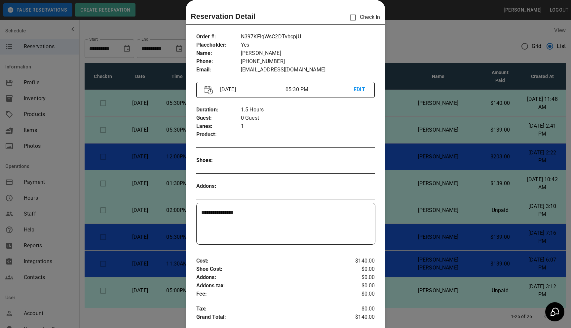
click at [316, 69] on p "[EMAIL_ADDRESS][DOMAIN_NAME]" at bounding box center [308, 70] width 134 height 8
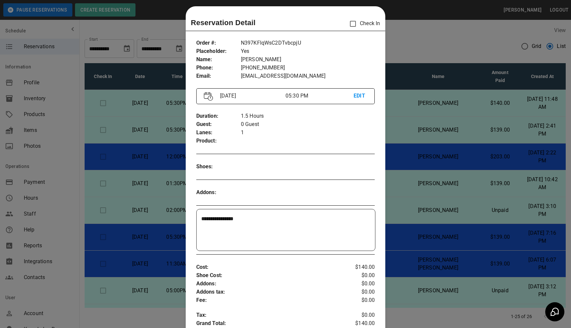
scroll to position [0, 0]
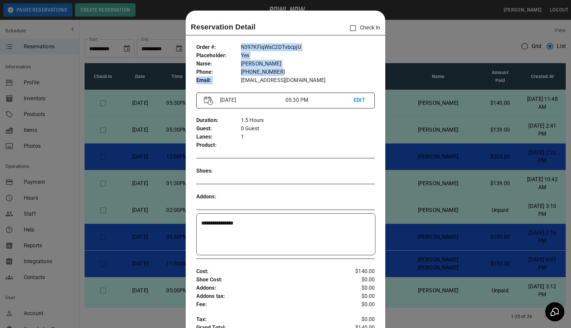
drag, startPoint x: 239, startPoint y: 71, endPoint x: 273, endPoint y: 71, distance: 33.7
click at [273, 71] on div "Order # : Placeholder : Name : Phone : Email : N397KFlqWsC2DTvbcpjU Yes [PERSON…" at bounding box center [285, 64] width 179 height 52
click at [273, 71] on p "[PHONE_NUMBER]" at bounding box center [308, 72] width 134 height 8
drag, startPoint x: 293, startPoint y: 71, endPoint x: 241, endPoint y: 72, distance: 51.9
click at [241, 72] on p "[PHONE_NUMBER]" at bounding box center [308, 72] width 134 height 8
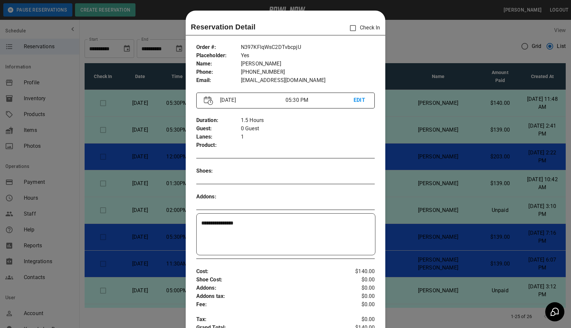
click at [240, 71] on p "Phone :" at bounding box center [218, 72] width 45 height 8
drag, startPoint x: 240, startPoint y: 71, endPoint x: 290, endPoint y: 70, distance: 50.3
click at [290, 70] on div "Order # : Placeholder : Name : Phone : Email : N397KFlqWsC2DTvbcpjU Yes [PERSON…" at bounding box center [285, 64] width 179 height 52
click at [290, 70] on p "[PHONE_NUMBER]" at bounding box center [308, 72] width 134 height 8
drag, startPoint x: 290, startPoint y: 70, endPoint x: 243, endPoint y: 70, distance: 46.6
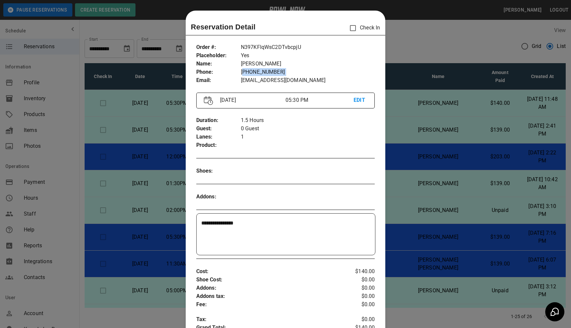
click at [243, 70] on p "[PHONE_NUMBER]" at bounding box center [308, 72] width 134 height 8
drag, startPoint x: 239, startPoint y: 70, endPoint x: 296, endPoint y: 71, distance: 56.5
click at [296, 71] on div "Order # : Placeholder : Name : Phone : Email : N397KFlqWsC2DTvbcpjU Yes [PERSON…" at bounding box center [285, 64] width 179 height 52
click at [296, 71] on p "[PHONE_NUMBER]" at bounding box center [308, 72] width 134 height 8
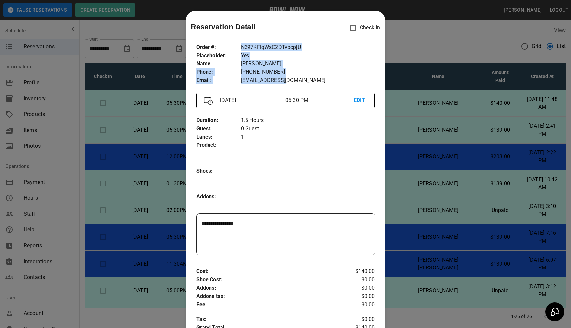
drag, startPoint x: 235, startPoint y: 61, endPoint x: 281, endPoint y: 77, distance: 48.6
click at [281, 77] on div "Order # : Placeholder : Name : Phone : Email : N397KFlqWsC2DTvbcpjU Yes [PERSON…" at bounding box center [285, 64] width 179 height 52
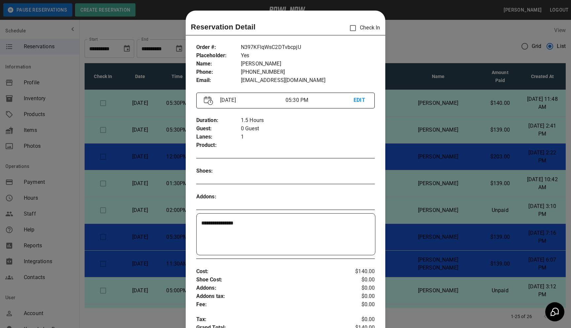
click at [304, 78] on p "[EMAIL_ADDRESS][DOMAIN_NAME]" at bounding box center [308, 80] width 134 height 8
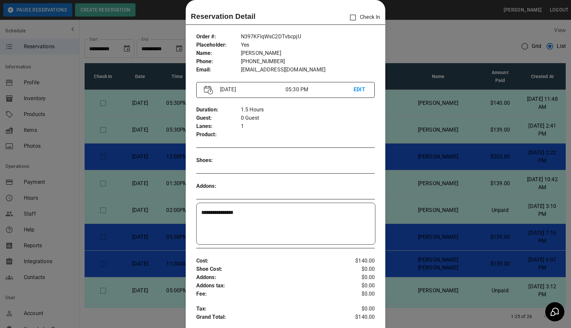
click at [128, 128] on div at bounding box center [285, 164] width 571 height 328
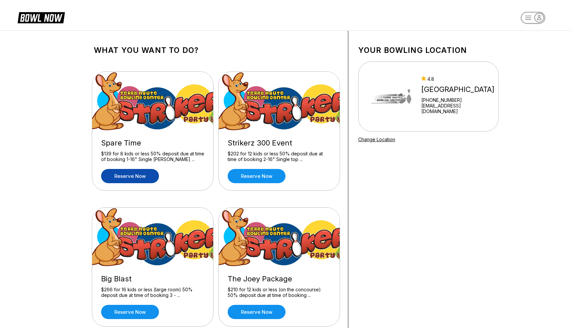
click at [136, 178] on link "Reserve now" at bounding box center [130, 176] width 58 height 14
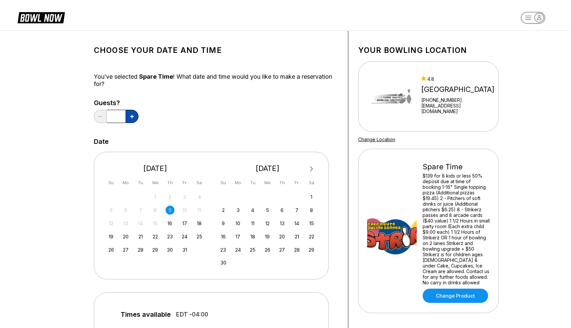
click at [130, 113] on button at bounding box center [132, 116] width 13 height 13
click at [95, 120] on button at bounding box center [100, 116] width 13 height 13
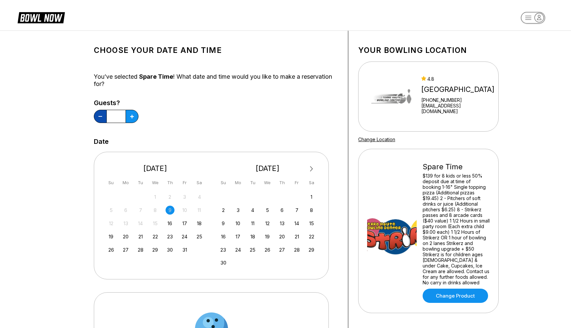
click at [95, 120] on button at bounding box center [100, 116] width 13 height 13
type input "*"
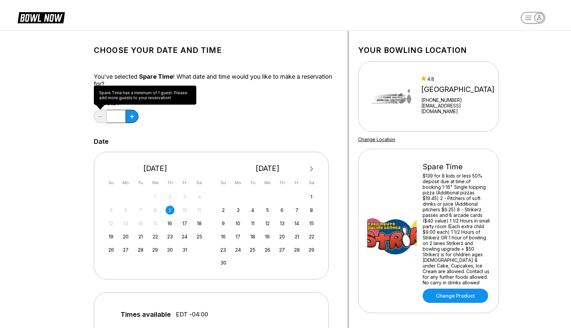
click at [332, 120] on div "Guests? *" at bounding box center [216, 112] width 244 height 27
